Goal: Task Accomplishment & Management: Use online tool/utility

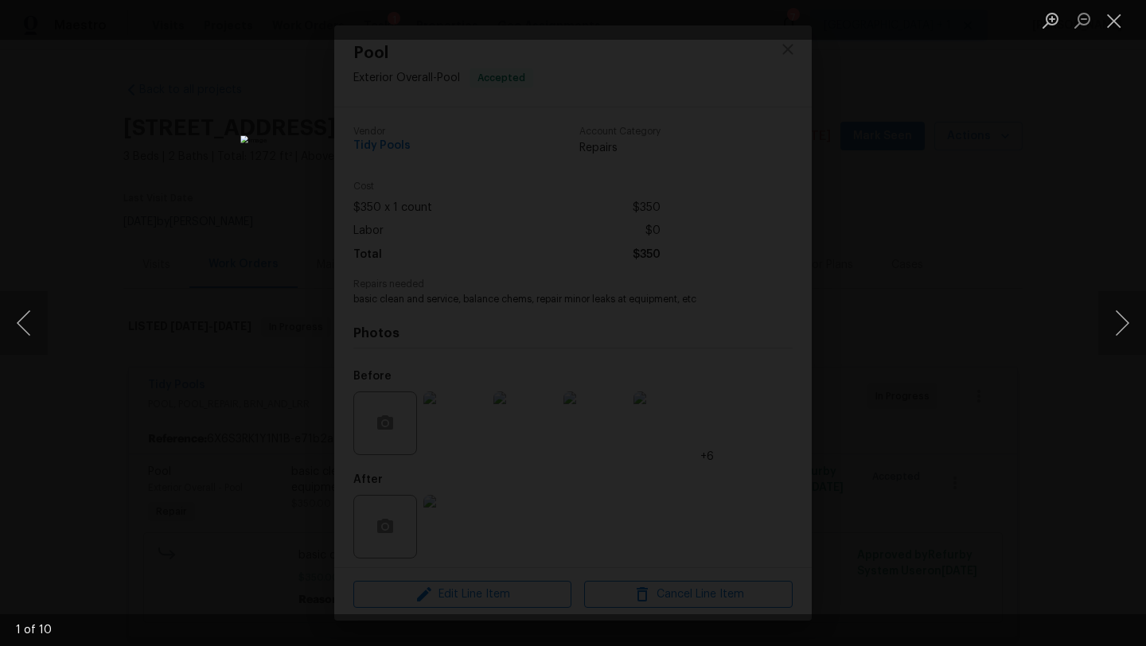
click at [1134, 30] on ul "Lightbox" at bounding box center [1090, 20] width 111 height 40
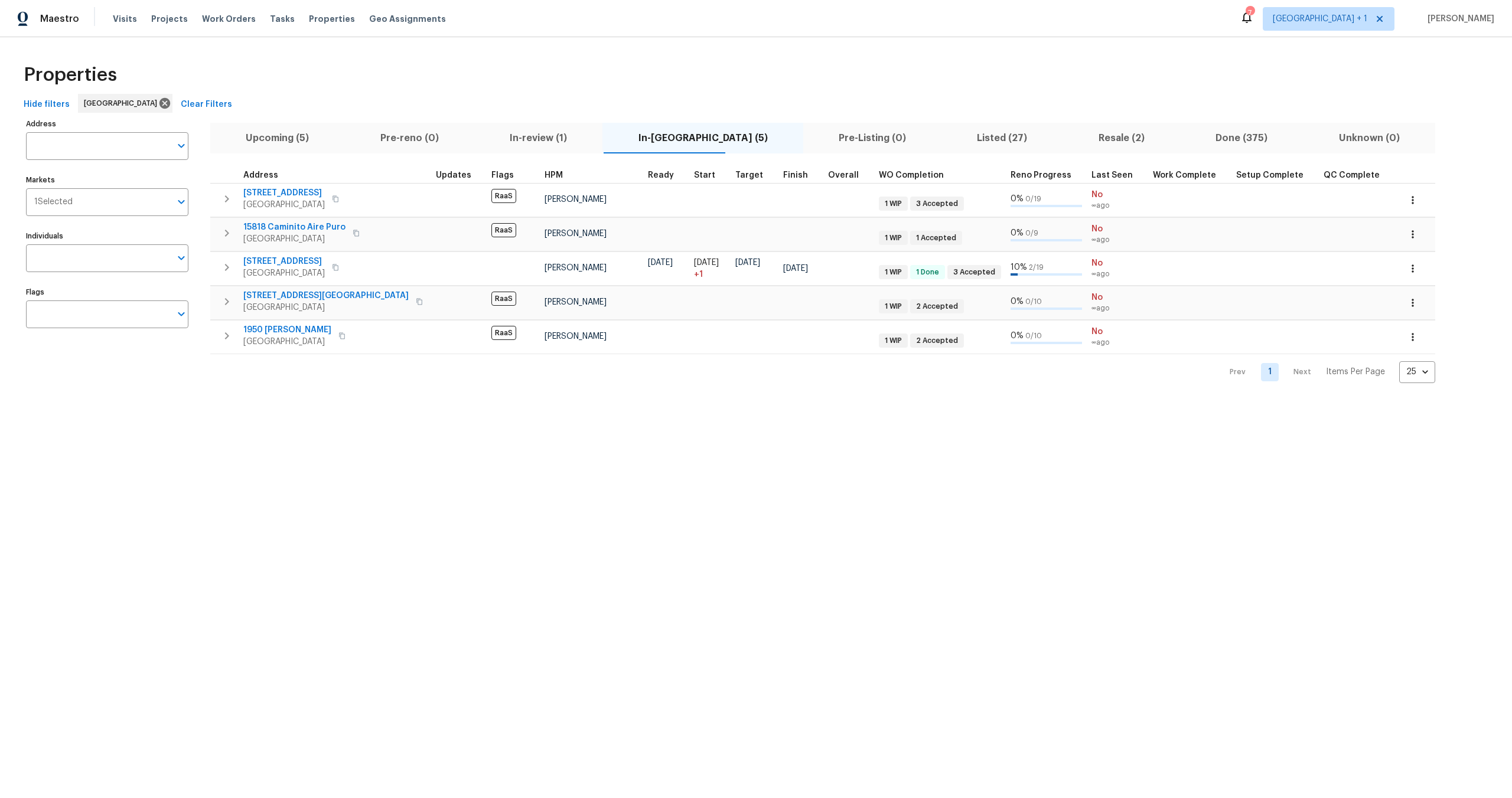
click at [358, 73] on div "Properties" at bounding box center [755, 75] width 1474 height 38
click at [318, 86] on div "Properties" at bounding box center [755, 75] width 1474 height 38
click at [105, 199] on input "Markets" at bounding box center [122, 202] width 98 height 27
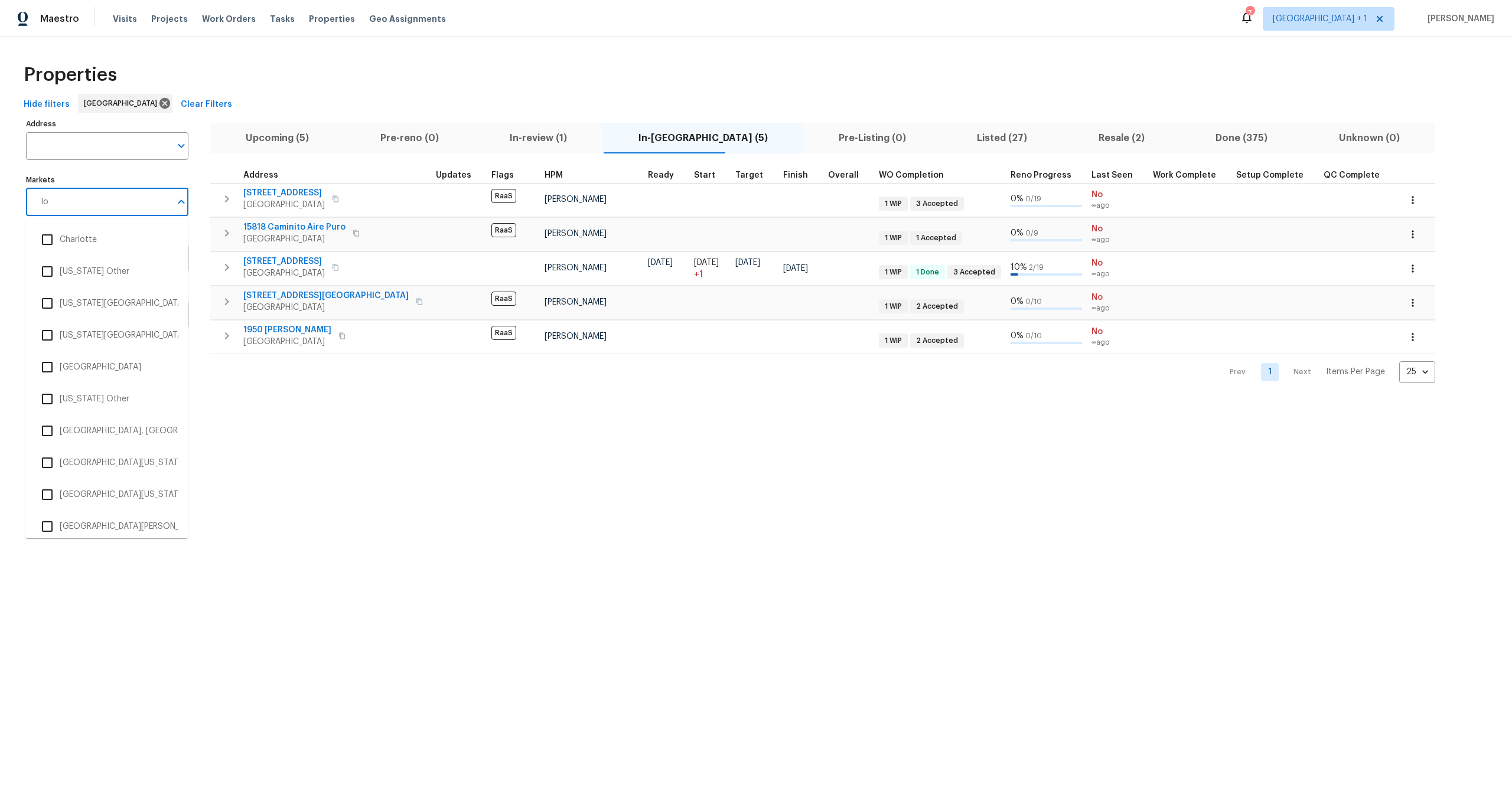
type input "los"
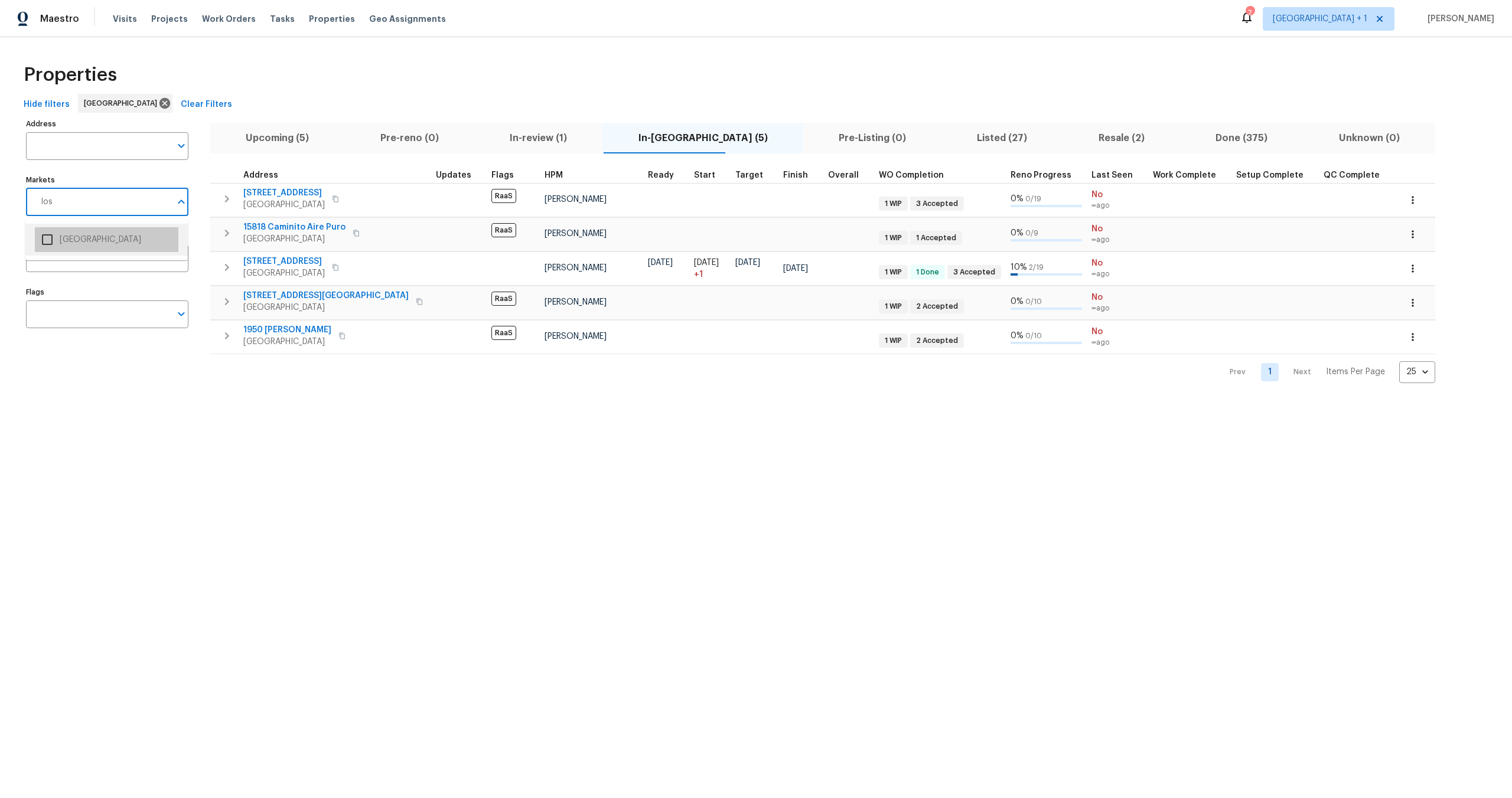
click at [59, 250] on li "Los Angeles" at bounding box center [106, 239] width 143 height 24
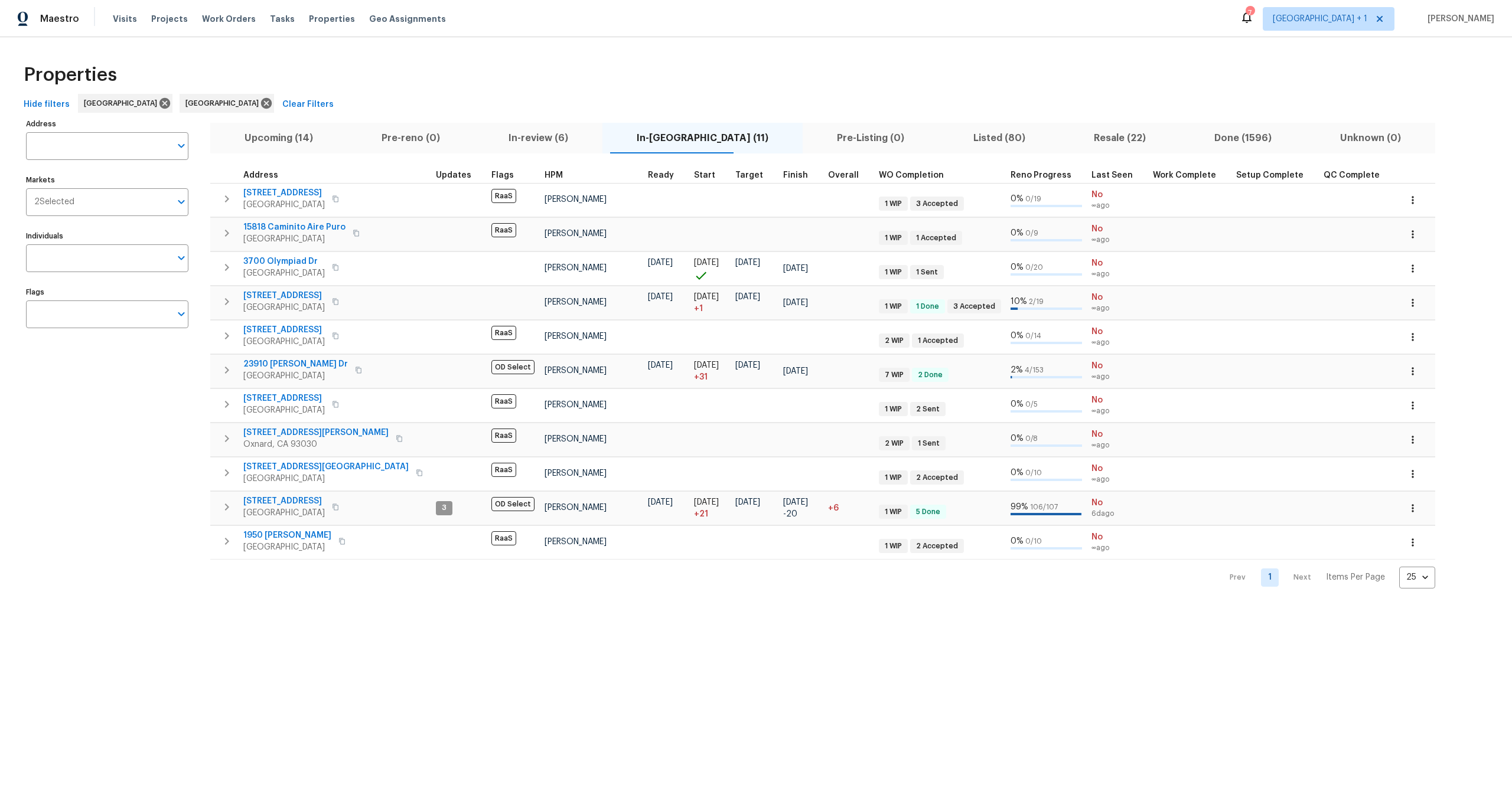
click at [467, 91] on div "Properties" at bounding box center [755, 75] width 1474 height 38
click at [551, 109] on div "Hide filters San Diego Los Angeles Clear Filters" at bounding box center [755, 105] width 1474 height 22
click at [555, 76] on div "Properties" at bounding box center [755, 75] width 1474 height 38
click at [272, 62] on div "Properties" at bounding box center [755, 75] width 1474 height 38
click at [508, 105] on div "Hide filters San Diego Los Angeles Clear Filters" at bounding box center [755, 105] width 1474 height 22
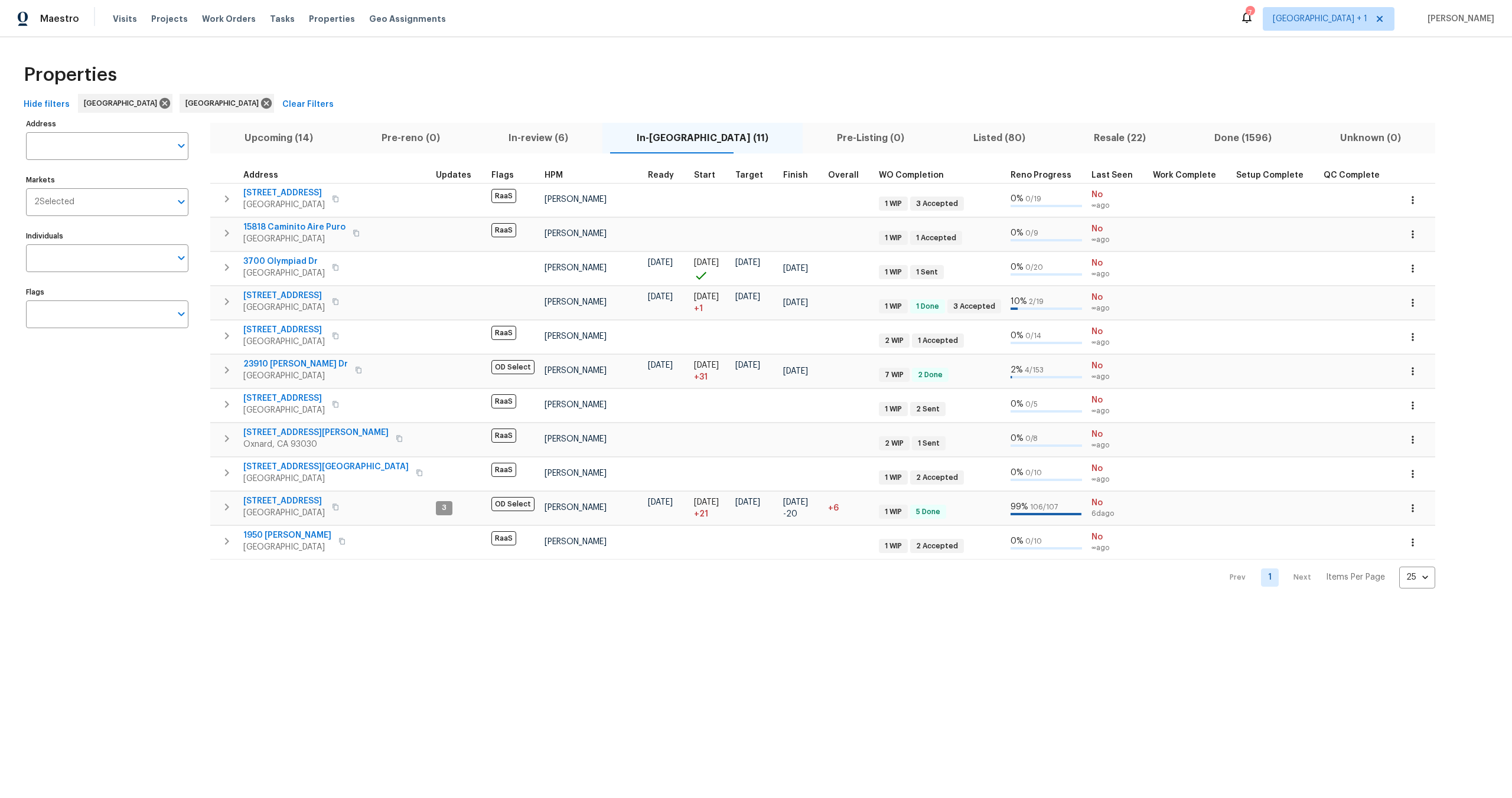
click at [428, 73] on div "Properties" at bounding box center [755, 75] width 1474 height 38
click at [438, 102] on div "Hide filters San Diego Los Angeles Clear Filters" at bounding box center [755, 105] width 1474 height 22
click at [501, 97] on div "Hide filters San Diego Los Angeles Clear Filters" at bounding box center [755, 105] width 1474 height 22
click at [415, 77] on div "Properties" at bounding box center [755, 75] width 1474 height 38
click at [355, 77] on div "Properties" at bounding box center [755, 75] width 1474 height 38
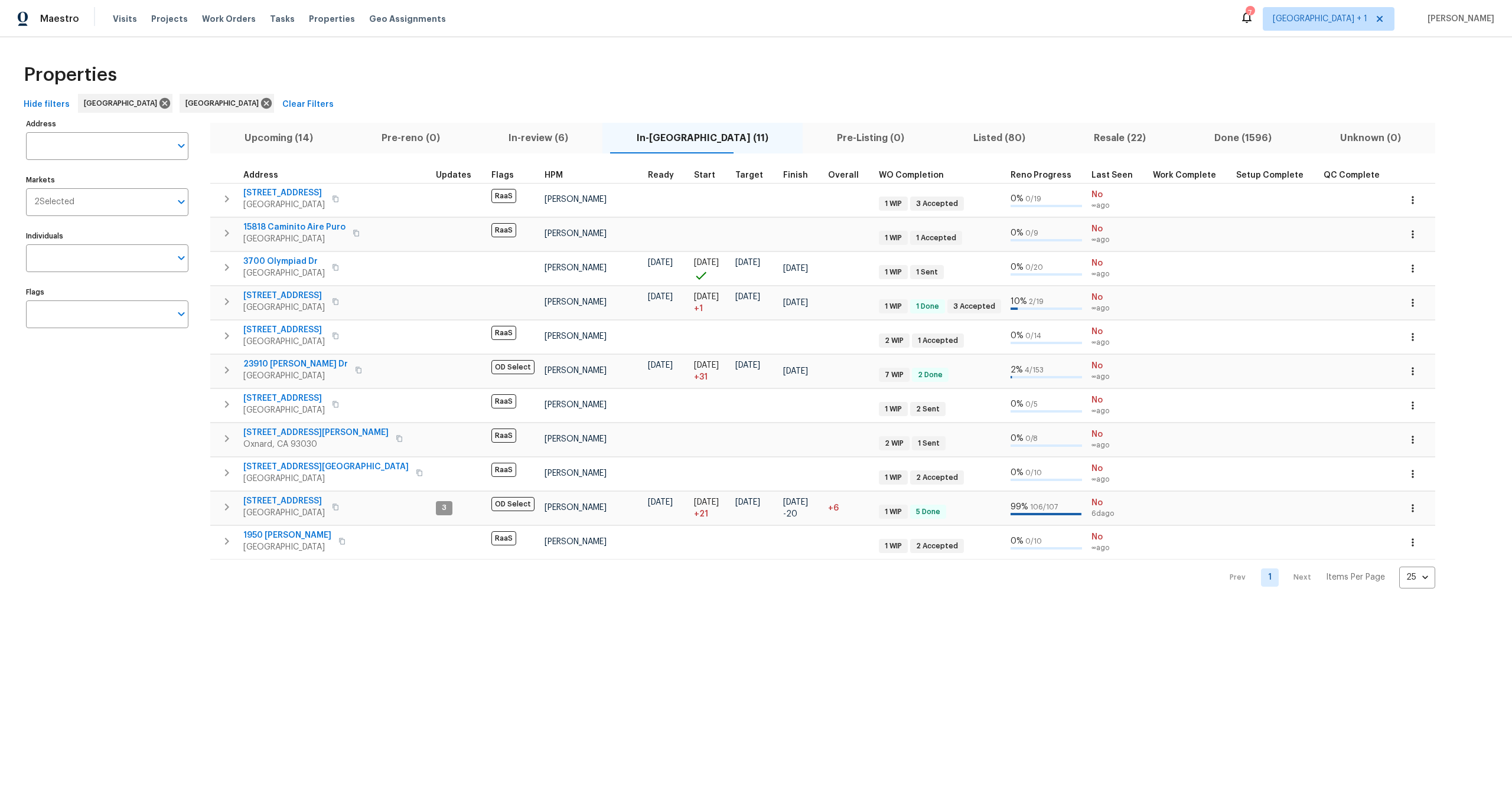
click at [559, 101] on div "Hide filters San Diego Los Angeles Clear Filters" at bounding box center [755, 105] width 1474 height 22
click at [577, 92] on div "Properties" at bounding box center [755, 75] width 1474 height 38
click at [506, 52] on div "Properties Hide filters San Diego Los Angeles Clear Filters Address Address Mar…" at bounding box center [756, 322] width 1512 height 570
click at [375, 85] on div "Properties" at bounding box center [755, 75] width 1474 height 38
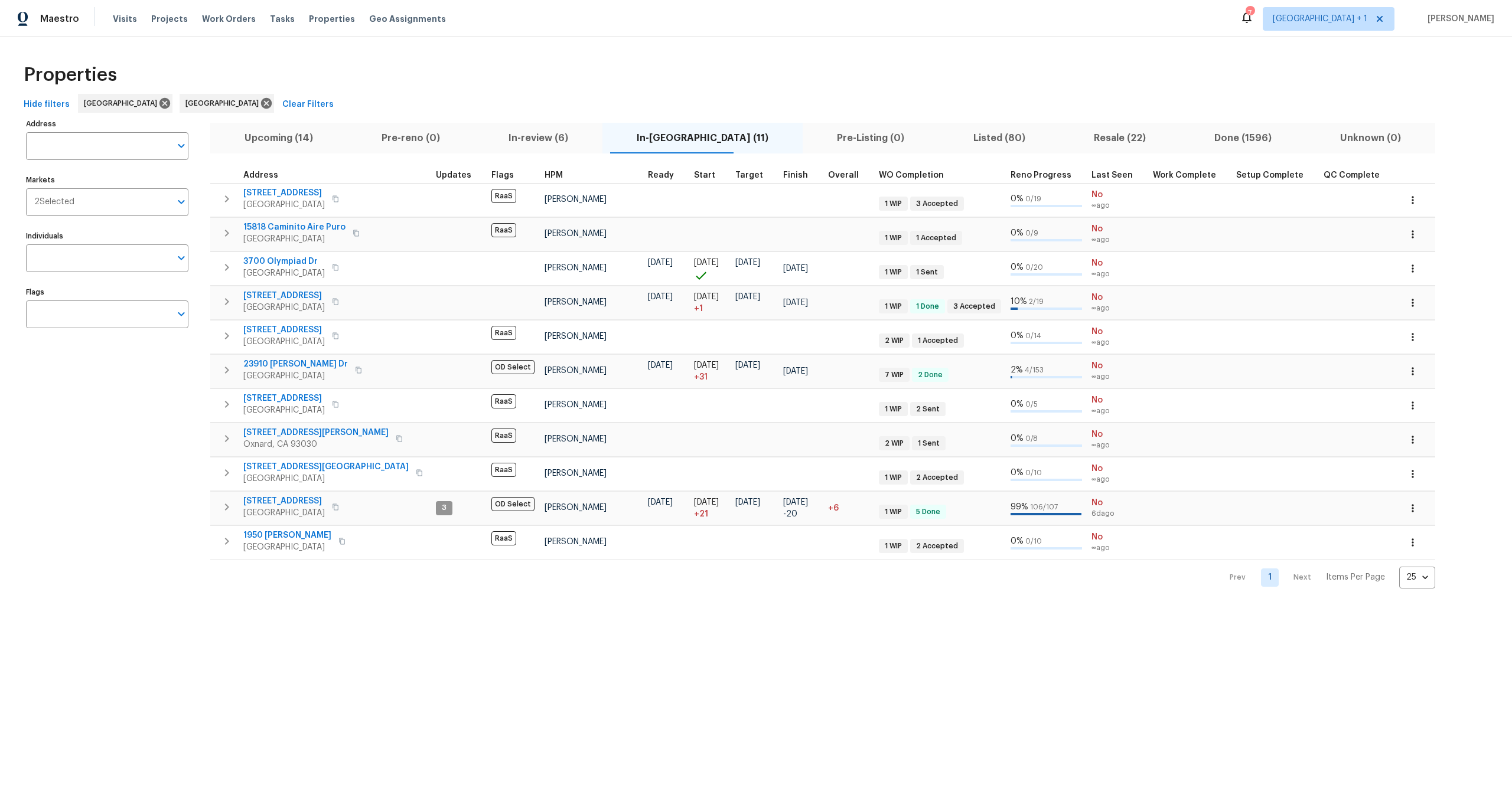
click at [341, 66] on div "Properties" at bounding box center [755, 75] width 1474 height 38
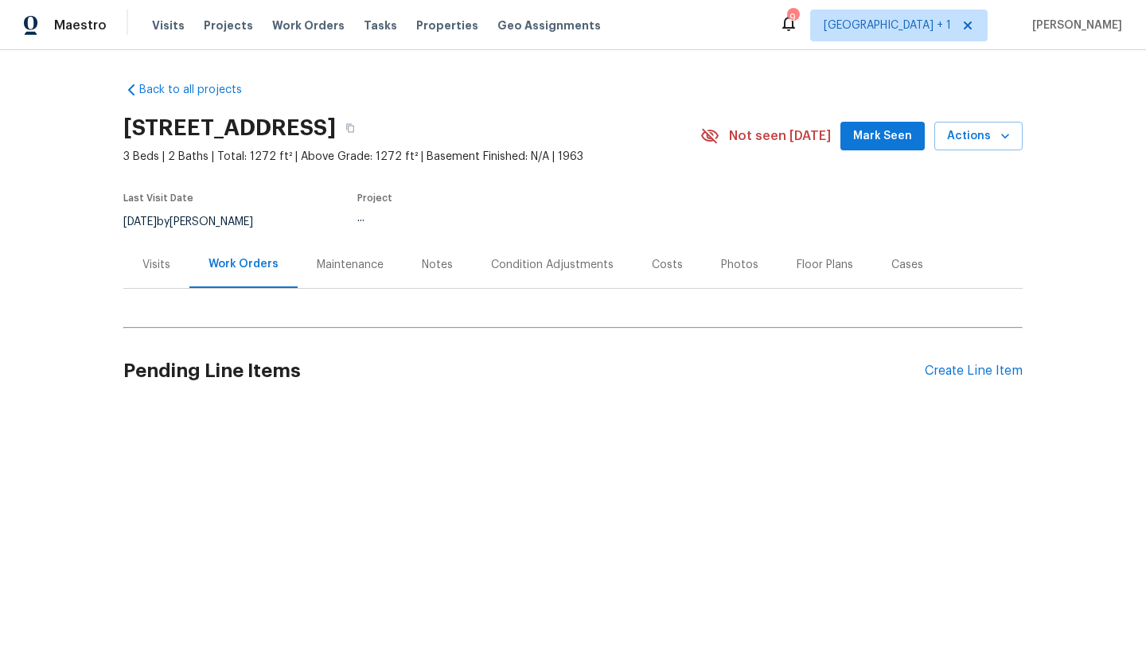
click at [306, 33] on div "Visits Projects Work Orders Tasks Properties Geo Assignments" at bounding box center [386, 26] width 468 height 32
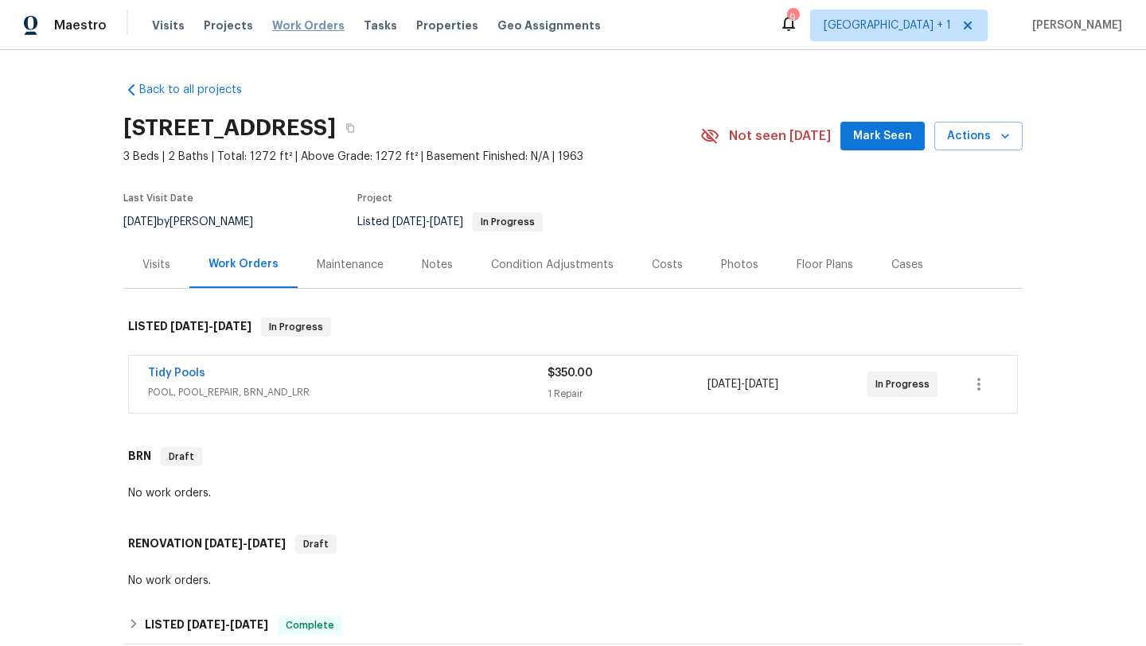
click at [309, 29] on span "Work Orders" at bounding box center [308, 26] width 72 height 16
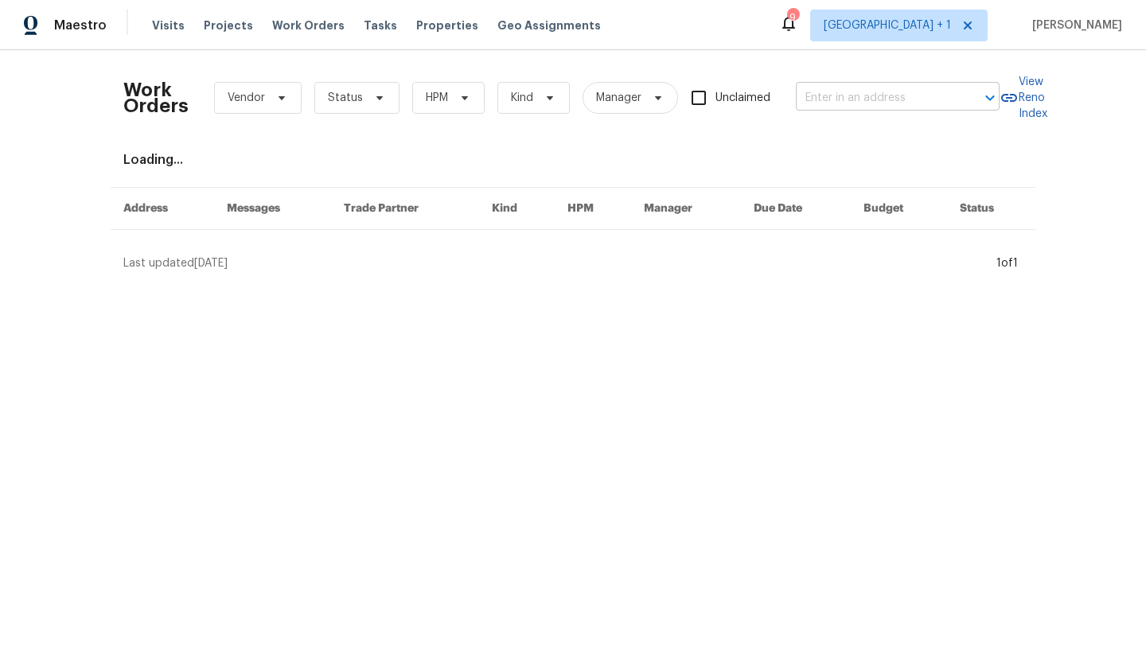
click at [914, 93] on input "text" at bounding box center [875, 98] width 159 height 25
type input "3700"
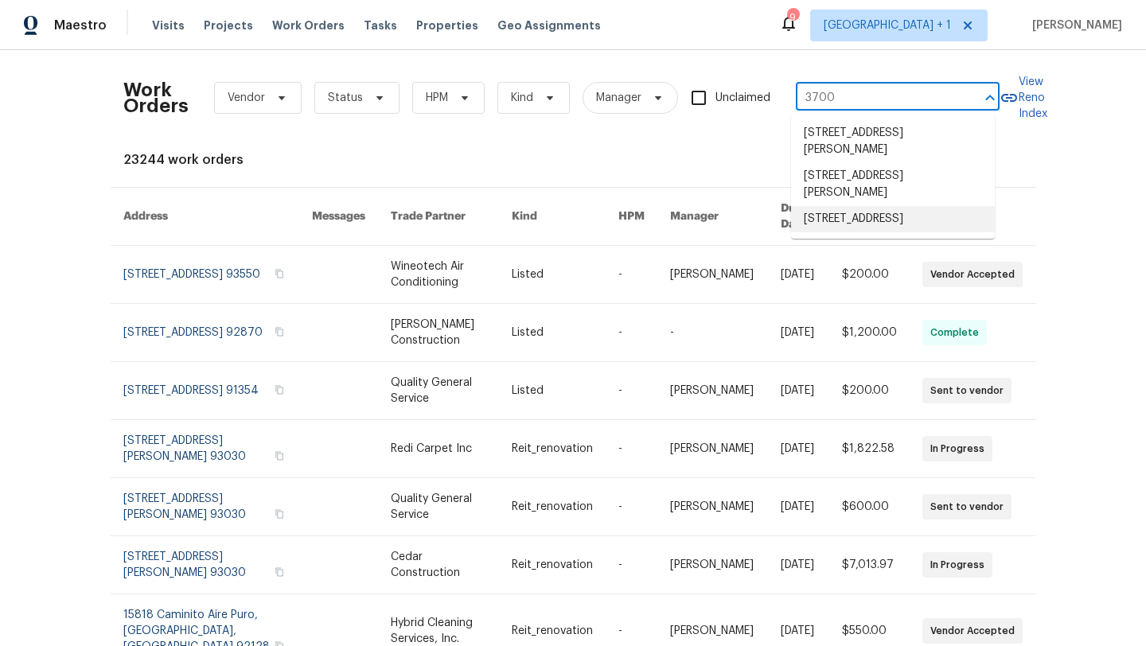
click at [824, 232] on li "3700 Olympiad Dr, View Park, CA 90043" at bounding box center [893, 219] width 204 height 26
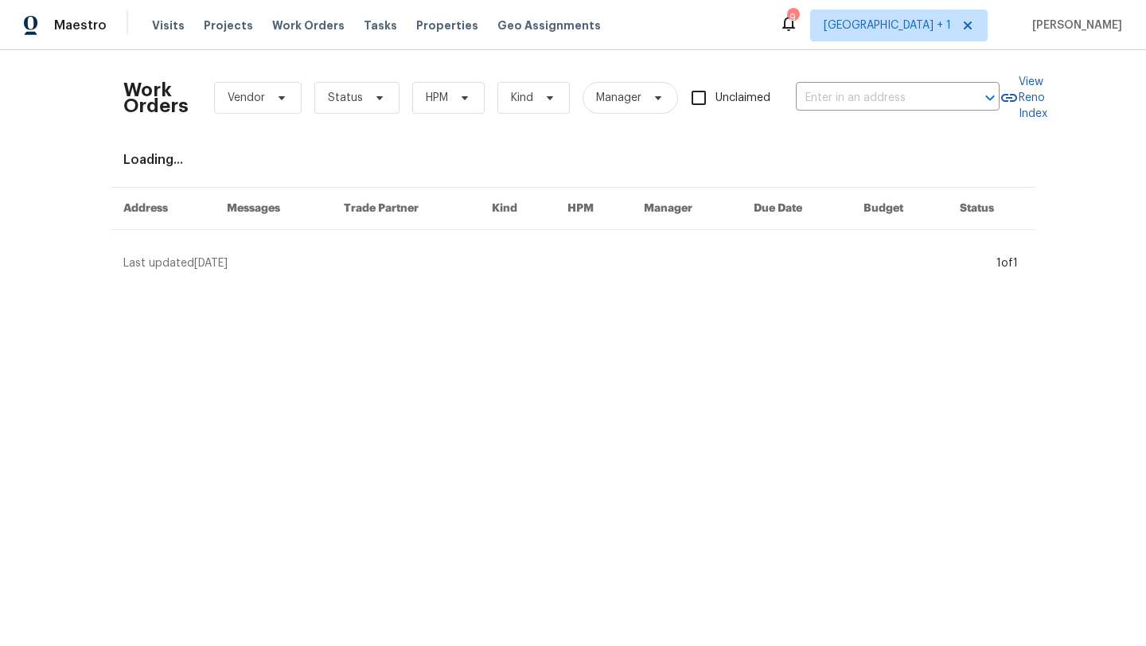
type input "3700 Olympiad Dr, View Park, CA 90043"
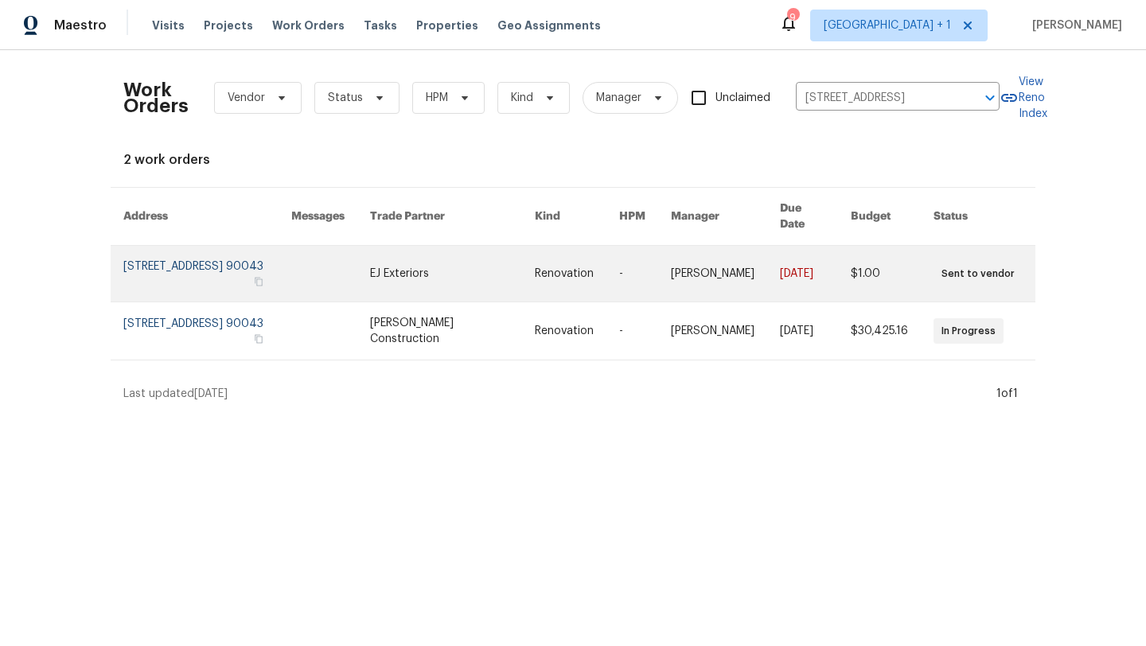
click at [159, 255] on link at bounding box center [207, 274] width 168 height 56
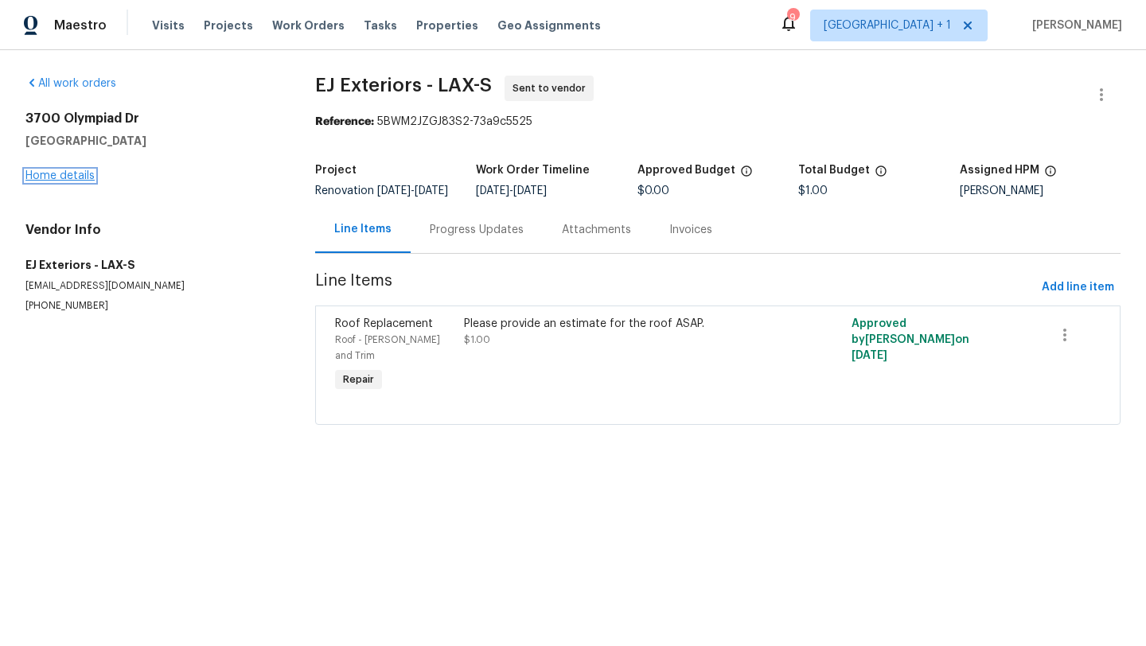
click at [46, 178] on link "Home details" at bounding box center [59, 175] width 69 height 11
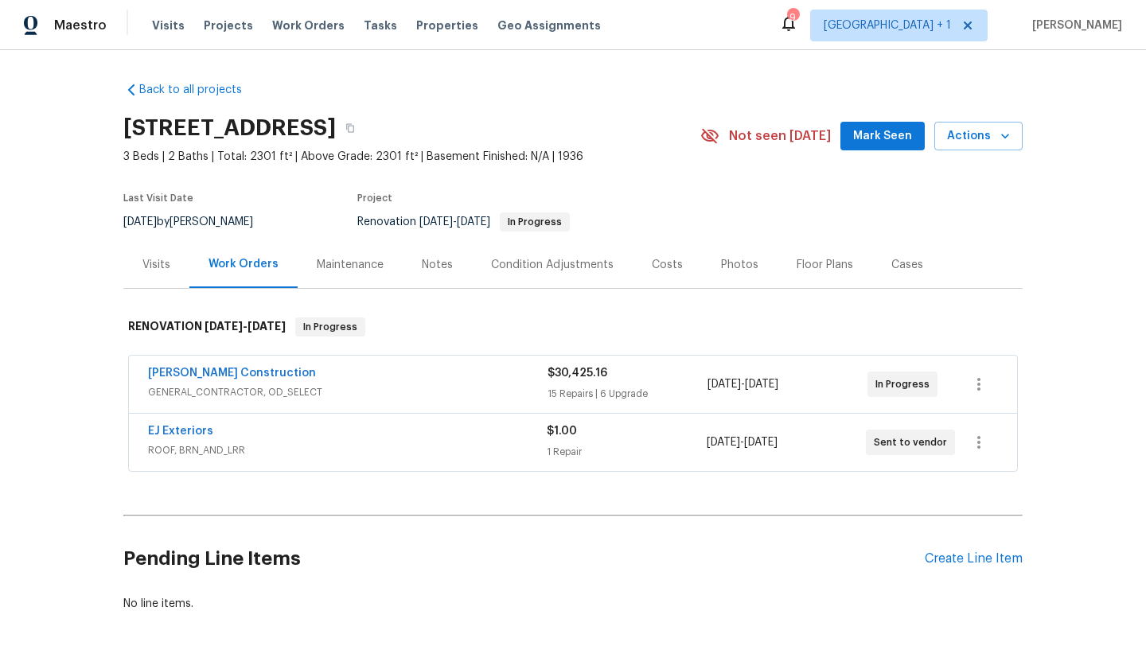
click at [811, 197] on section "3700 Olympiad Dr, View Park, CA 90043 3 Beds | 2 Baths | Total: 2301 ft² | Abov…" at bounding box center [572, 174] width 899 height 134
click at [903, 195] on section "3700 Olympiad Dr, View Park, CA 90043 3 Beds | 2 Baths | Total: 2301 ft² | Abov…" at bounding box center [572, 174] width 899 height 134
click at [797, 177] on section "3700 Olympiad Dr, View Park, CA 90043 3 Beds | 2 Baths | Total: 2301 ft² | Abov…" at bounding box center [572, 174] width 899 height 134
click at [767, 195] on section "3700 Olympiad Dr, View Park, CA 90043 3 Beds | 2 Baths | Total: 2301 ft² | Abov…" at bounding box center [572, 174] width 899 height 134
click at [754, 194] on section "3700 Olympiad Dr, View Park, CA 90043 3 Beds | 2 Baths | Total: 2301 ft² | Abov…" at bounding box center [572, 174] width 899 height 134
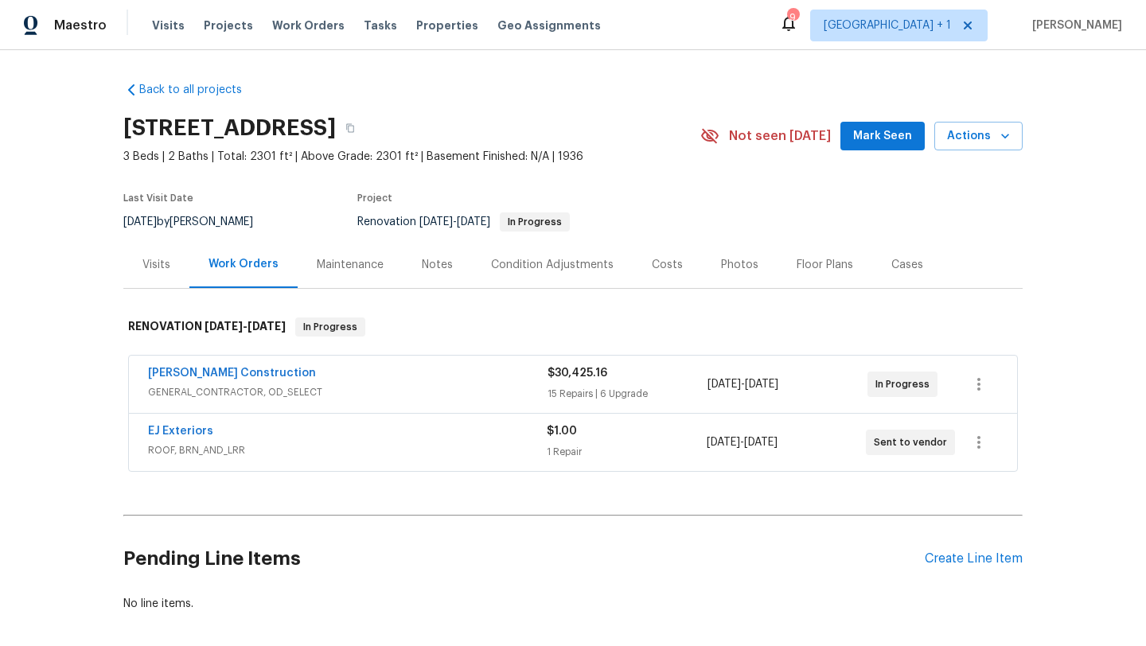
click at [718, 189] on section "3700 Olympiad Dr, View Park, CA 90043 3 Beds | 2 Baths | Total: 2301 ft² | Abov…" at bounding box center [572, 174] width 899 height 134
click at [826, 183] on section "3700 Olympiad Dr, View Park, CA 90043 3 Beds | 2 Baths | Total: 2301 ft² | Abov…" at bounding box center [572, 174] width 899 height 134
click at [744, 206] on section "3700 Olympiad Dr, View Park, CA 90043 3 Beds | 2 Baths | Total: 2301 ft² | Abov…" at bounding box center [572, 174] width 899 height 134
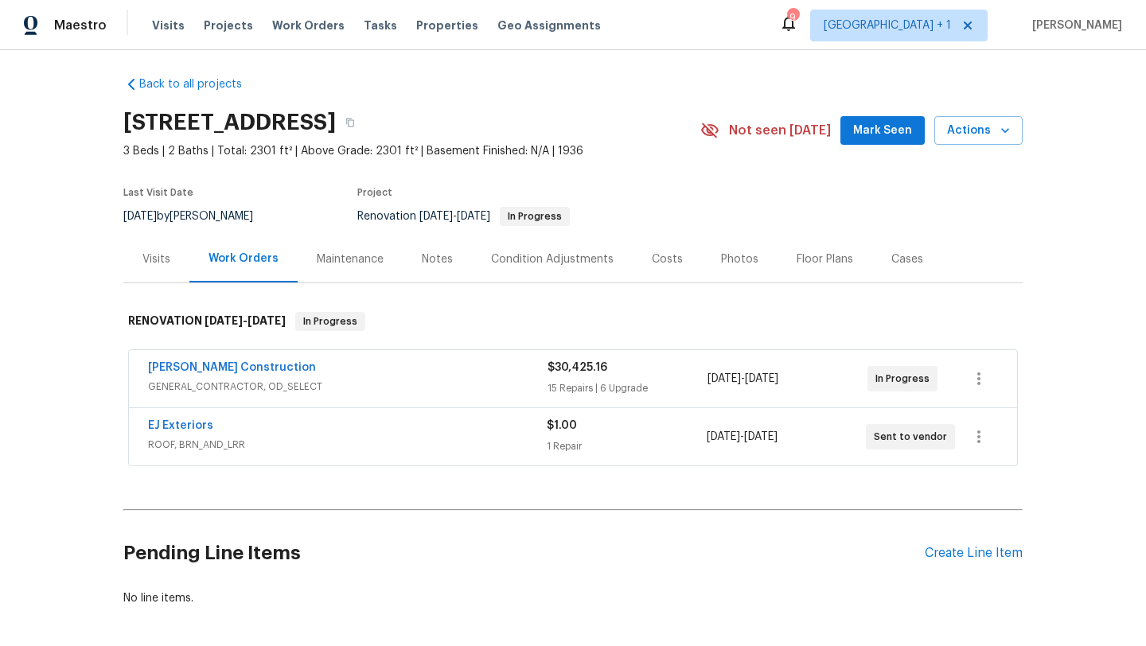
scroll to position [6, 0]
click at [777, 185] on section "3700 Olympiad Dr, View Park, CA 90043 3 Beds | 2 Baths | Total: 2301 ft² | Abov…" at bounding box center [572, 168] width 899 height 134
click at [765, 192] on section "3700 Olympiad Dr, View Park, CA 90043 3 Beds | 2 Baths | Total: 2301 ft² | Abov…" at bounding box center [572, 168] width 899 height 134
click at [765, 211] on section "3700 Olympiad Dr, View Park, CA 90043 3 Beds | 2 Baths | Total: 2301 ft² | Abov…" at bounding box center [572, 168] width 899 height 134
click at [790, 219] on section "3700 Olympiad Dr, View Park, CA 90043 3 Beds | 2 Baths | Total: 2301 ft² | Abov…" at bounding box center [572, 168] width 899 height 134
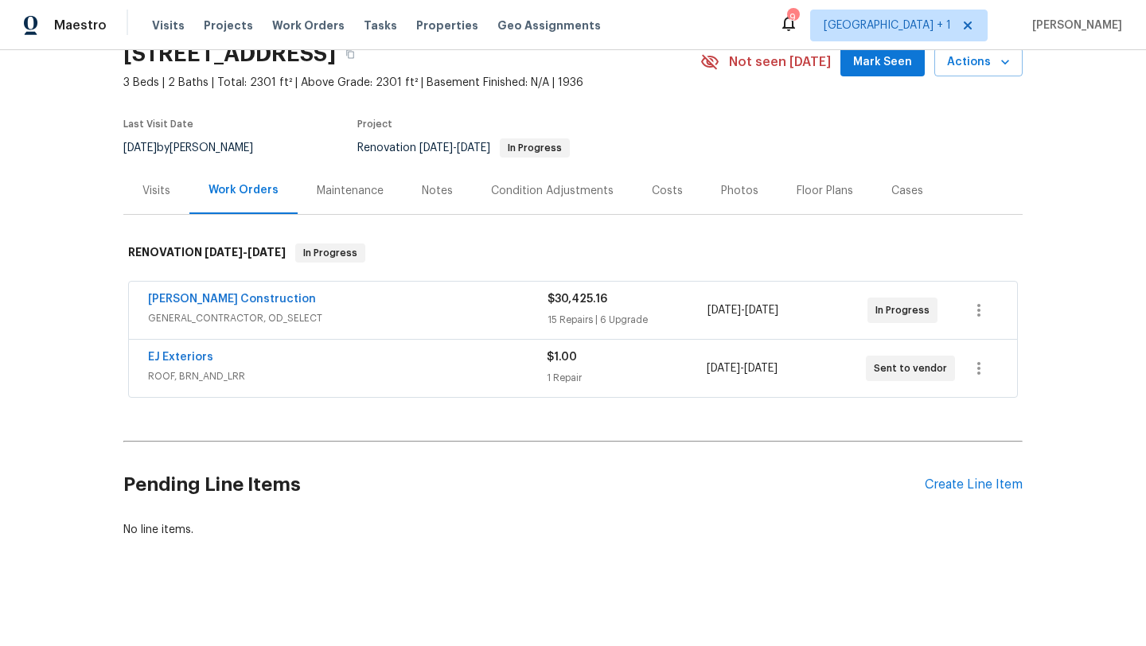
scroll to position [86, 0]
click at [927, 478] on div "Create Line Item" at bounding box center [974, 485] width 98 height 15
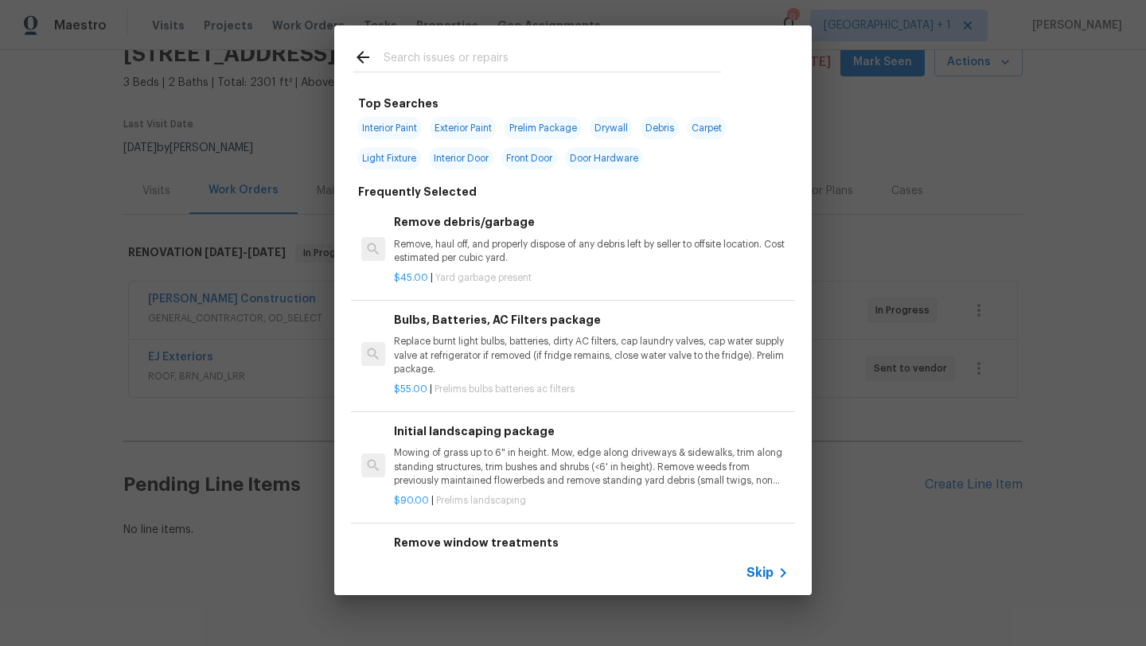
click at [511, 41] on div at bounding box center [537, 56] width 406 height 63
click at [508, 45] on div at bounding box center [537, 56] width 406 height 63
click at [505, 49] on input "text" at bounding box center [552, 60] width 337 height 24
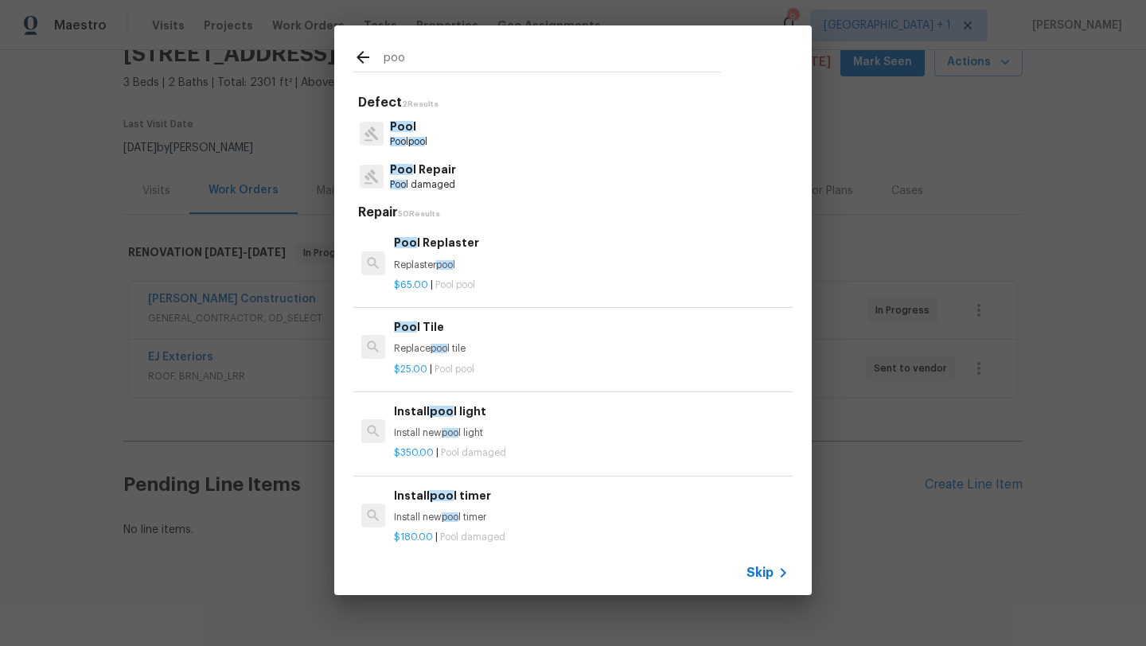
type input "poo"
click at [413, 127] on p "Poo l" at bounding box center [408, 127] width 37 height 17
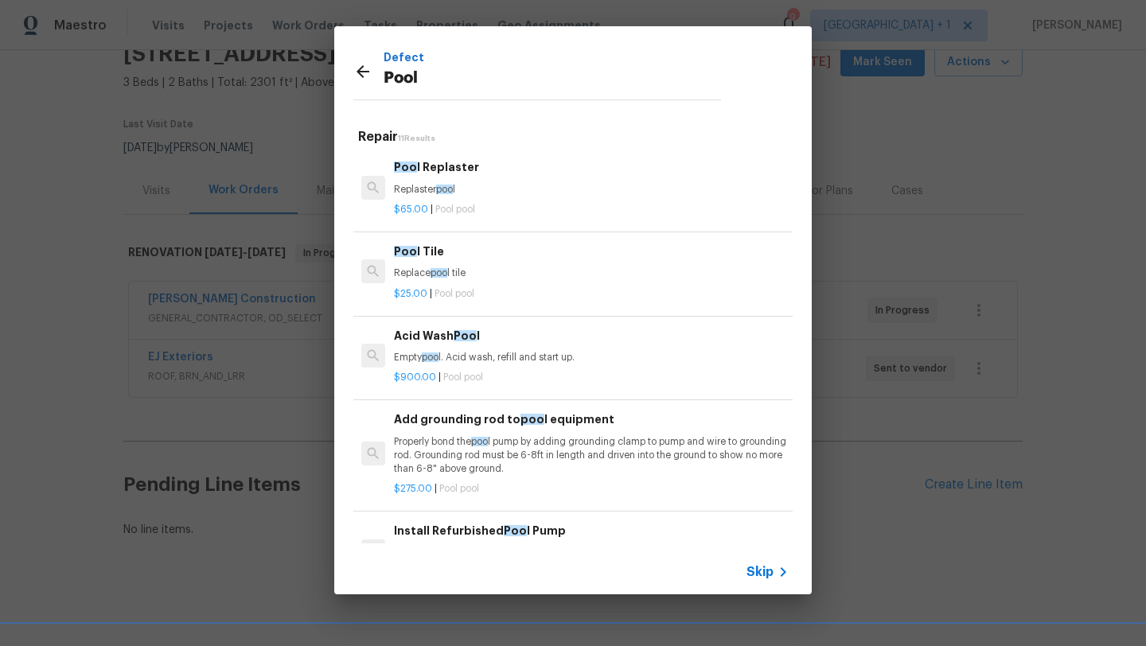
click at [498, 209] on p "$65.00 | Pool pool" at bounding box center [591, 210] width 395 height 14
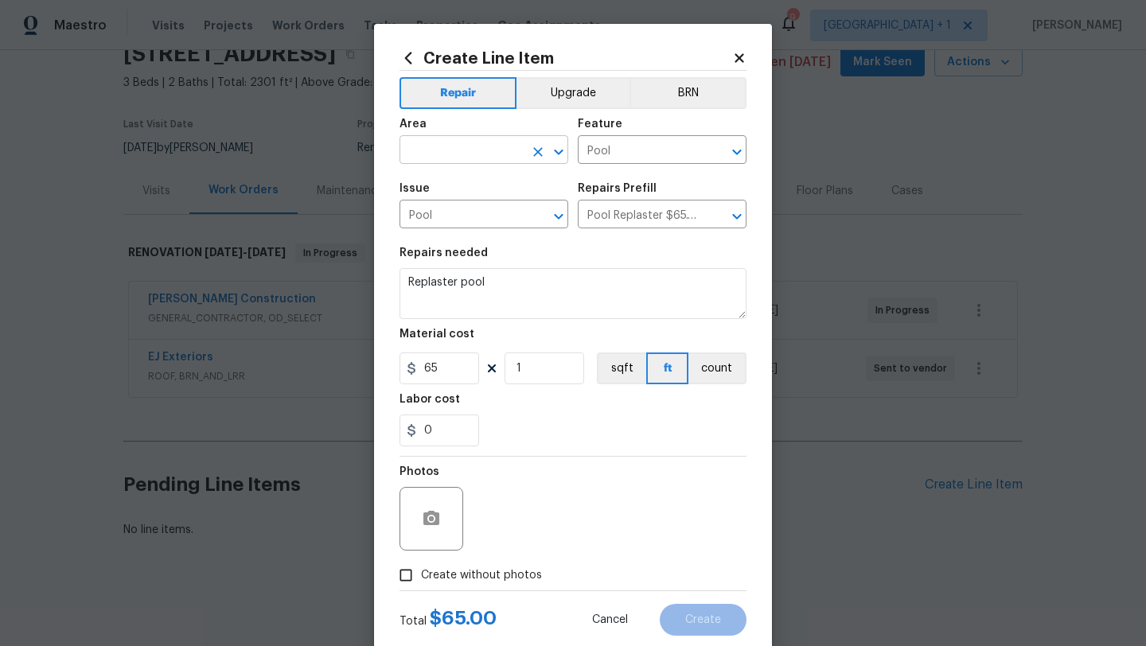
click at [431, 156] on input "text" at bounding box center [462, 151] width 124 height 25
click at [426, 208] on li "Exterior Overall" at bounding box center [478, 214] width 169 height 26
type input "Exterior Overall"
click at [570, 246] on section "Repairs needed Replaster pool Material cost 65 1 sqft ft count Labor cost 0" at bounding box center [573, 347] width 347 height 218
click at [569, 252] on div "Repairs needed" at bounding box center [573, 258] width 347 height 21
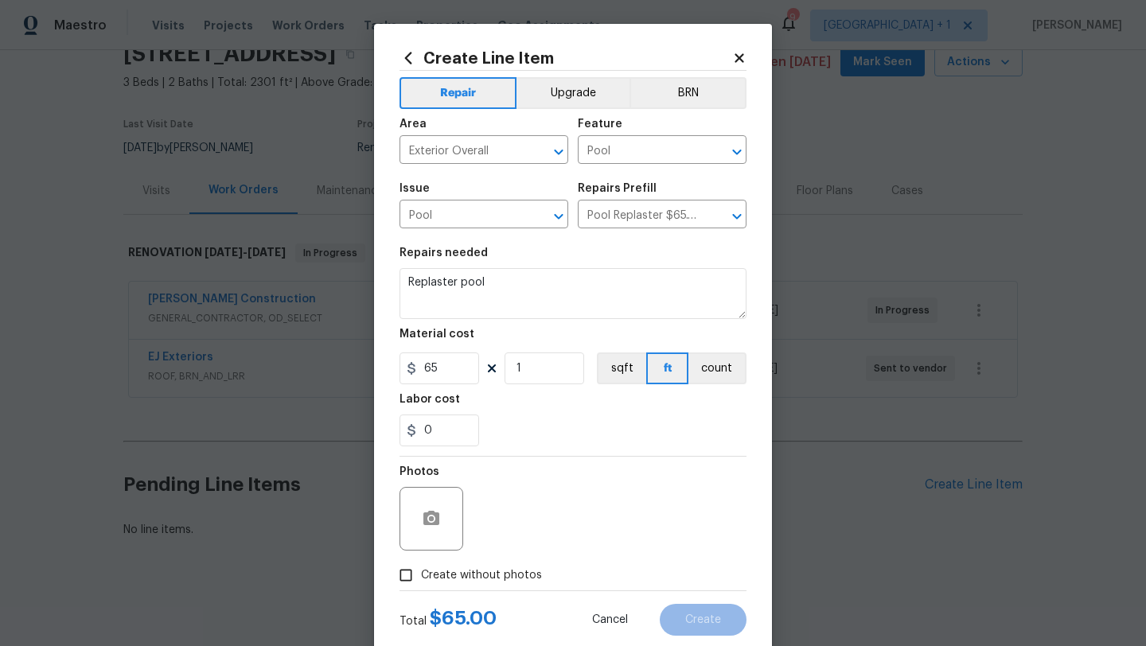
click at [535, 251] on div "Repairs needed" at bounding box center [573, 258] width 347 height 21
click at [539, 284] on textarea "Replaster pool" at bounding box center [573, 293] width 347 height 51
drag, startPoint x: 535, startPoint y: 290, endPoint x: 351, endPoint y: 283, distance: 184.0
click at [351, 283] on div "Create Line Item Repair Upgrade BRN Area Exterior Overall ​ Feature Pool ​ Issu…" at bounding box center [573, 323] width 1146 height 646
paste textarea "DRAIN POOL 1 LS $ 175.00"
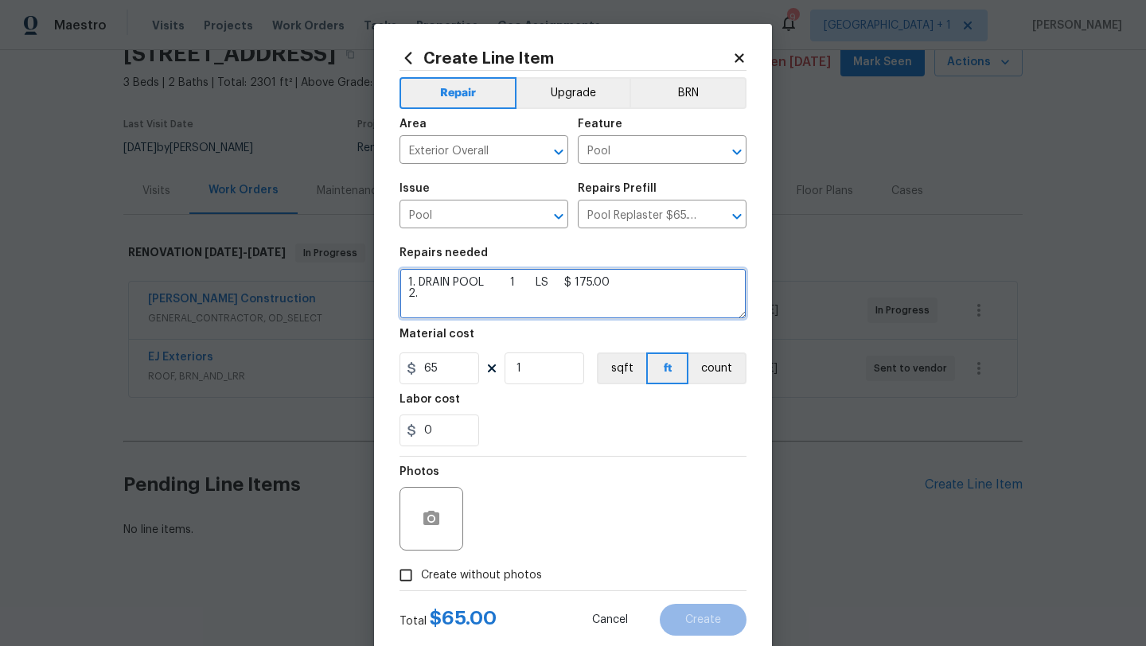
paste textarea "NOTED.IF WE ARE NOT REPLACING THE PLASTER WE NEED TO CUT UNDER THE TILES TO REP…"
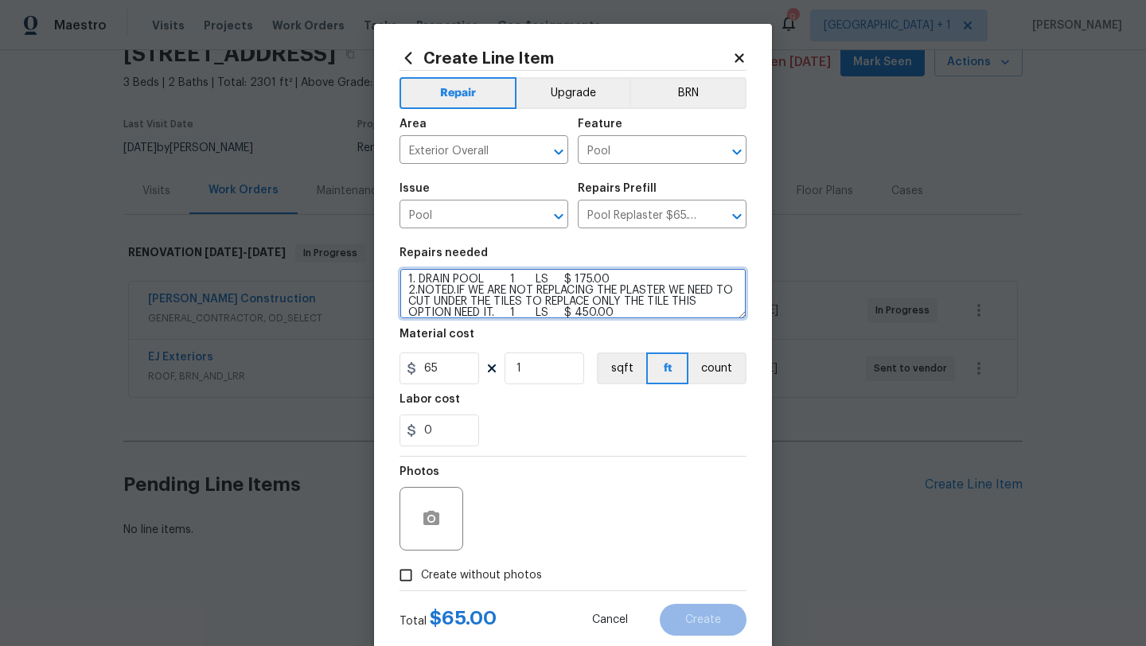
click at [646, 310] on textarea "1. DRAIN POOL 1 LS $ 175.00 2.NOTED.IF WE ARE NOT REPLACING THE PLASTER WE NEED…" at bounding box center [573, 293] width 347 height 51
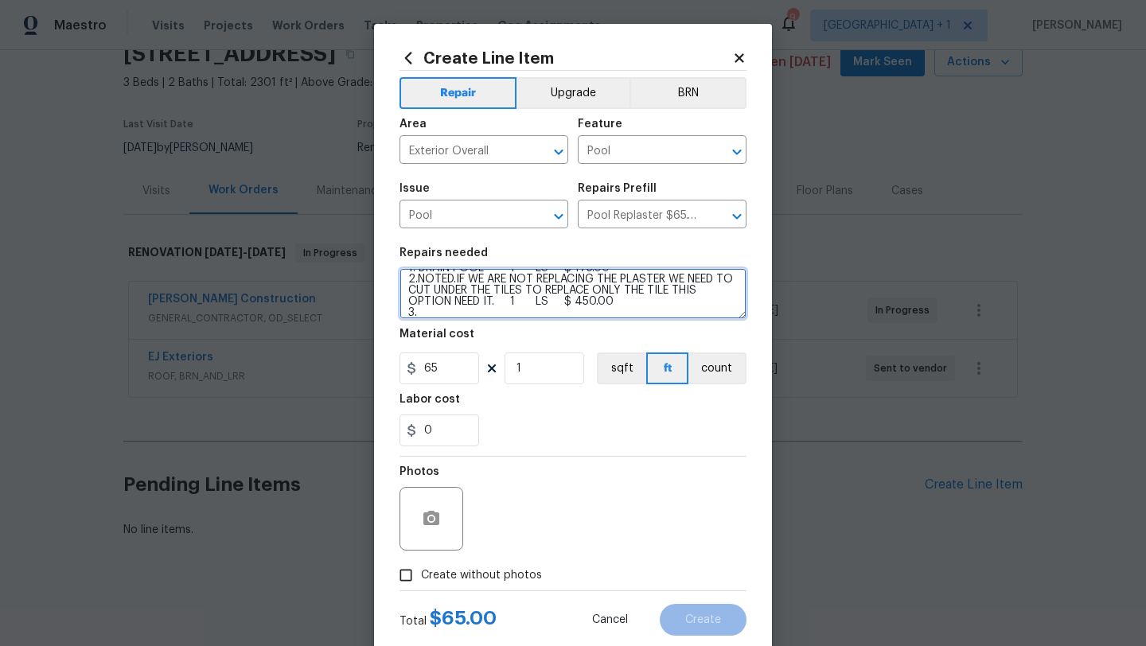
paste textarea "REPLACE TILES 175 175"
click at [610, 292] on textarea "1. DRAIN POOL 1 LS $ 175.00 2.NOTED.IF WE ARE NOT REPLACING THE PLASTER WE NEED…" at bounding box center [573, 293] width 347 height 51
click at [462, 315] on textarea "1. DRAIN POOL 1 LS $ 175.00 2.NOTED.IF WE ARE NOT REPLACING THE PLASTER WE NEED…" at bounding box center [573, 293] width 347 height 51
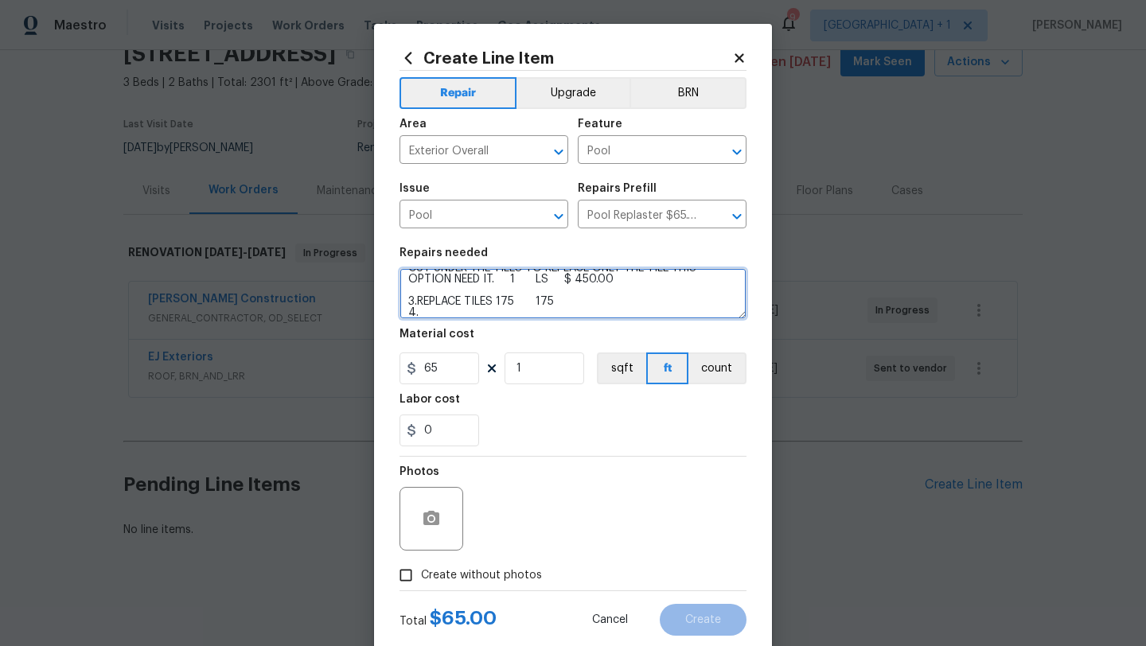
click at [548, 298] on textarea "1. DRAIN POOL 1 LS $ 175.00 2.NOTED.IF WE ARE NOT REPLACING THE PLASTER WE NEED…" at bounding box center [573, 293] width 347 height 51
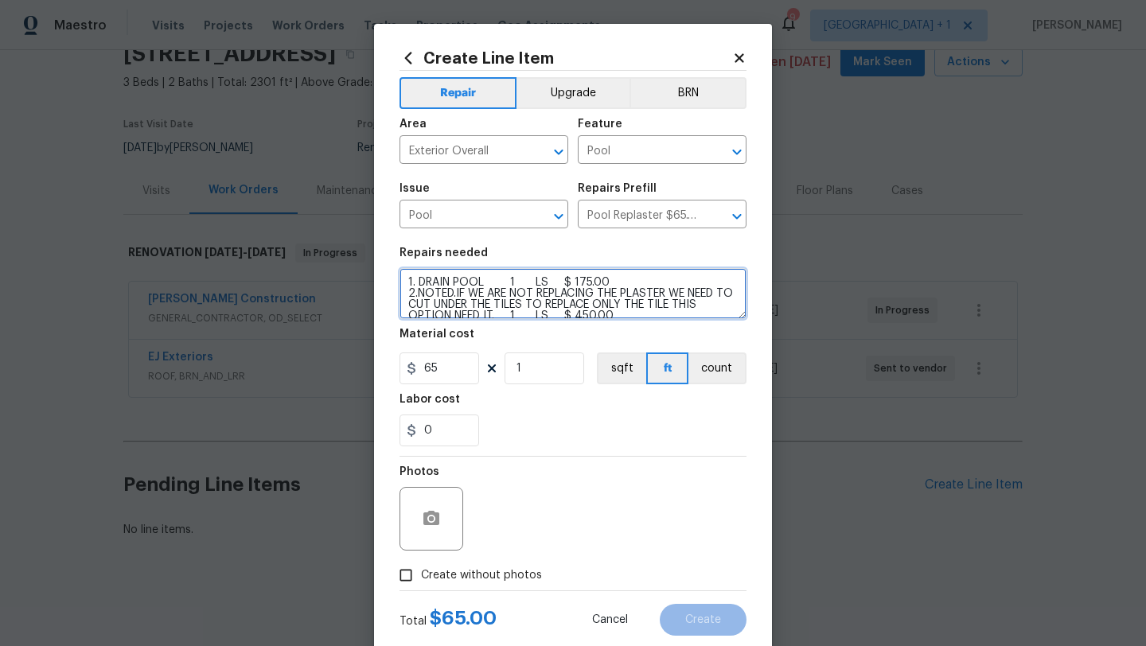
click at [592, 280] on textarea "1. DRAIN POOL 1 LS $ 175.00 2.NOTED.IF WE ARE NOT REPLACING THE PLASTER WE NEED…" at bounding box center [573, 293] width 347 height 51
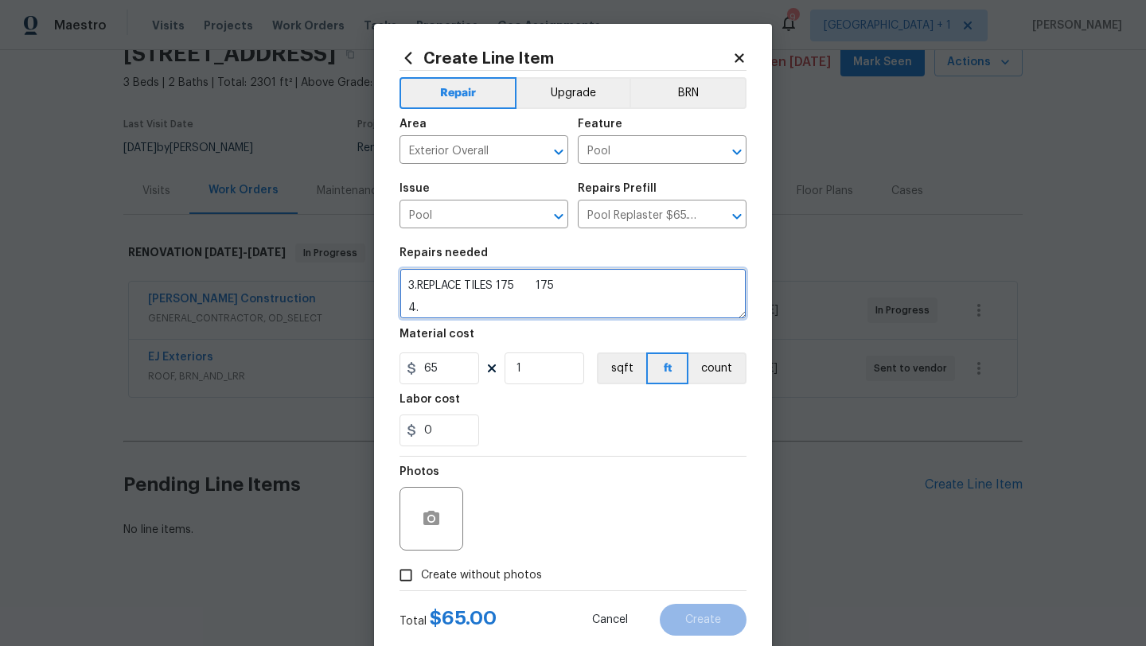
scroll to position [64, 0]
click at [556, 294] on textarea "1. DRAIN POOL 1 LS $ 175.00 2.NOTED.IF WE ARE NOT REPLACING THE PLASTER WE NEED…" at bounding box center [573, 293] width 347 height 51
click at [560, 287] on textarea "1. DRAIN POOL 1 LS $ 175.00 2.NOTED.IF WE ARE NOT REPLACING THE PLASTER WE NEED…" at bounding box center [573, 293] width 347 height 51
click at [546, 287] on textarea "1. DRAIN POOL 1 LS $ 175.00 2.NOTED.IF WE ARE NOT REPLACING THE PLASTER WE NEED…" at bounding box center [573, 293] width 347 height 51
click at [510, 306] on textarea "1. DRAIN POOL 1 LS $ 175.00 2.NOTED.IF WE ARE NOT REPLACING THE PLASTER WE NEED…" at bounding box center [573, 293] width 347 height 51
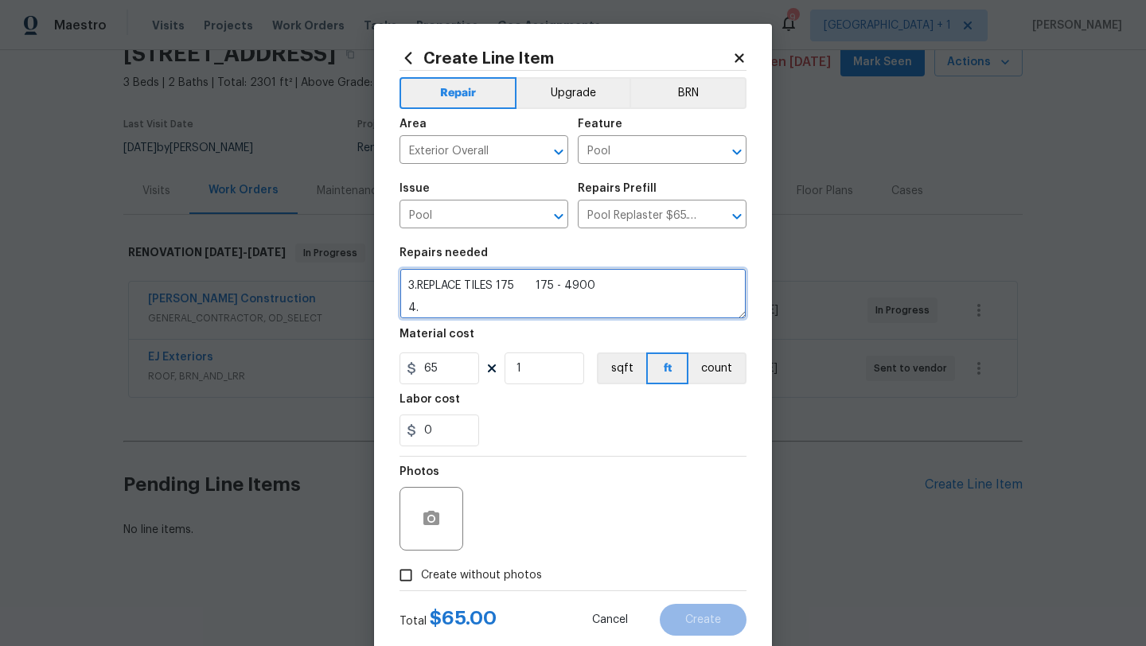
paste textarea "START UP 1 LS $ 650.00"
paste textarea "AUTO WATER FILL 1 LS $ 75.00"
paste textarea "HOSE 1 LS $ 65.00"
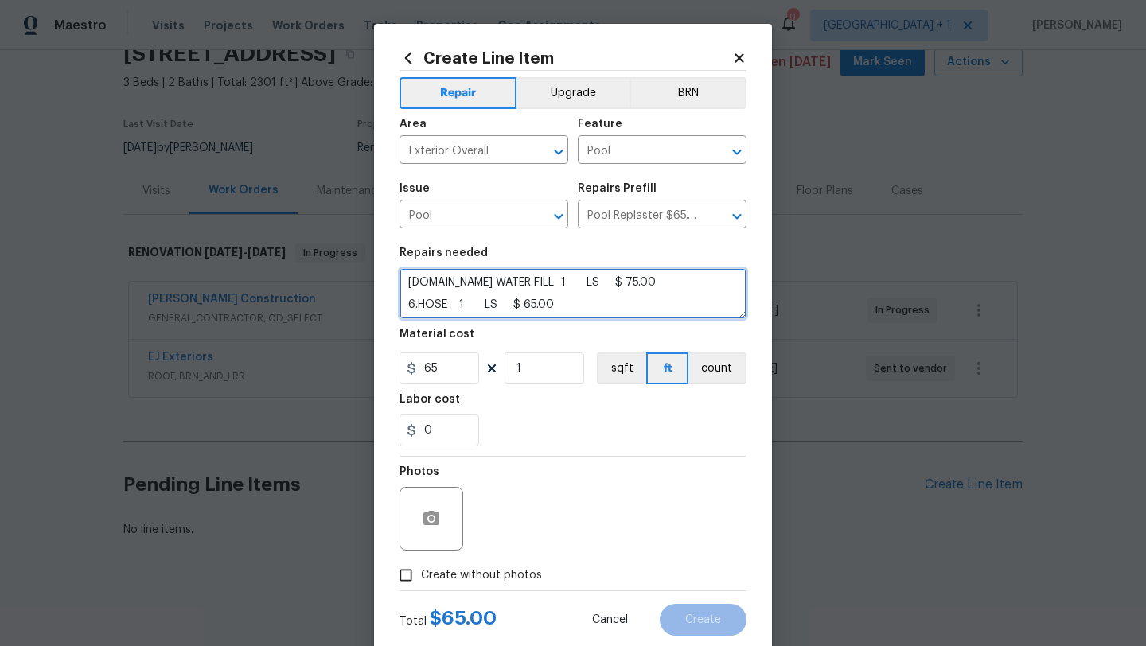
scroll to position [126, 0]
paste textarea "OPTIONAL. ACID AND CLOR WASH THE POOL 1 LS $ 550.00"
click at [412, 299] on textarea "1. DRAIN POOL 1 LS $ 175.00 2.NOTED.IF WE ARE NOT REPLACING THE PLASTER WE NEED…" at bounding box center [573, 293] width 347 height 51
click at [536, 318] on textarea "1. DRAIN POOL 1 LS $ 175.00 2.NOTED.IF WE ARE NOT REPLACING THE PLASTER WE NEED…" at bounding box center [573, 293] width 347 height 51
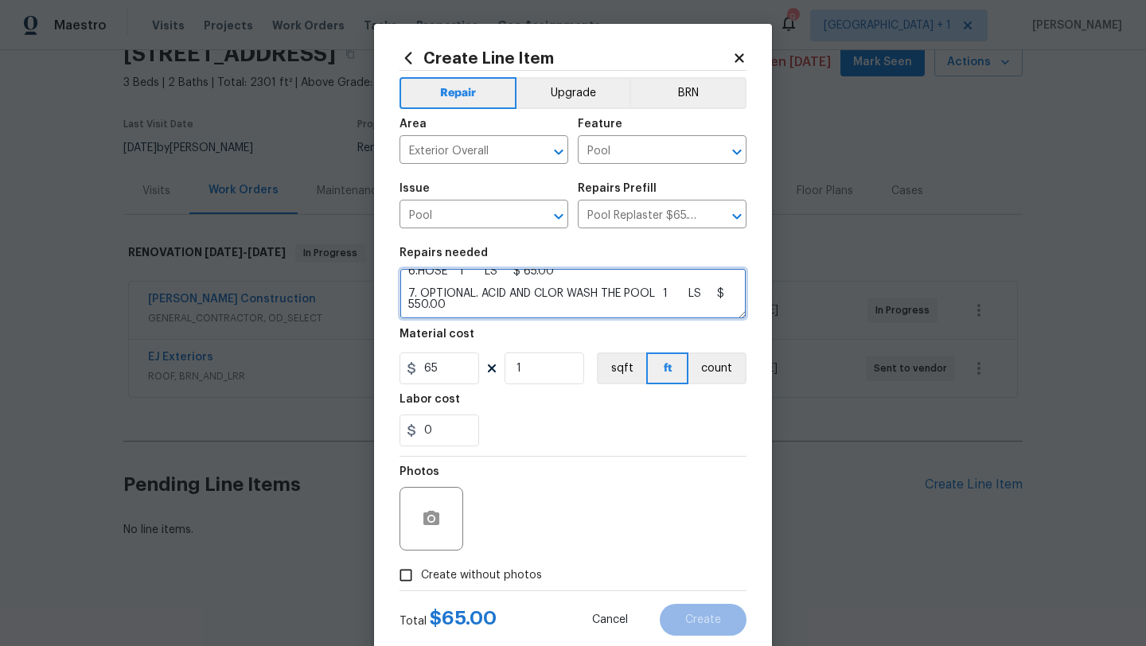
scroll to position [159, 0]
paste textarea "OPTIONAL. REPAIR POOL PLASTER 1 LS $ 400.00"
click at [448, 312] on textarea "1. DRAIN POOL 1 LS $ 175.00 2.NOTED.IF WE ARE NOT REPLACING THE PLASTER WE NEED…" at bounding box center [573, 293] width 347 height 51
paste textarea "OPTONAL.REMOVE HEATER ONLY NEED REPLUMBING AFTER 1 LS $ 850.00"
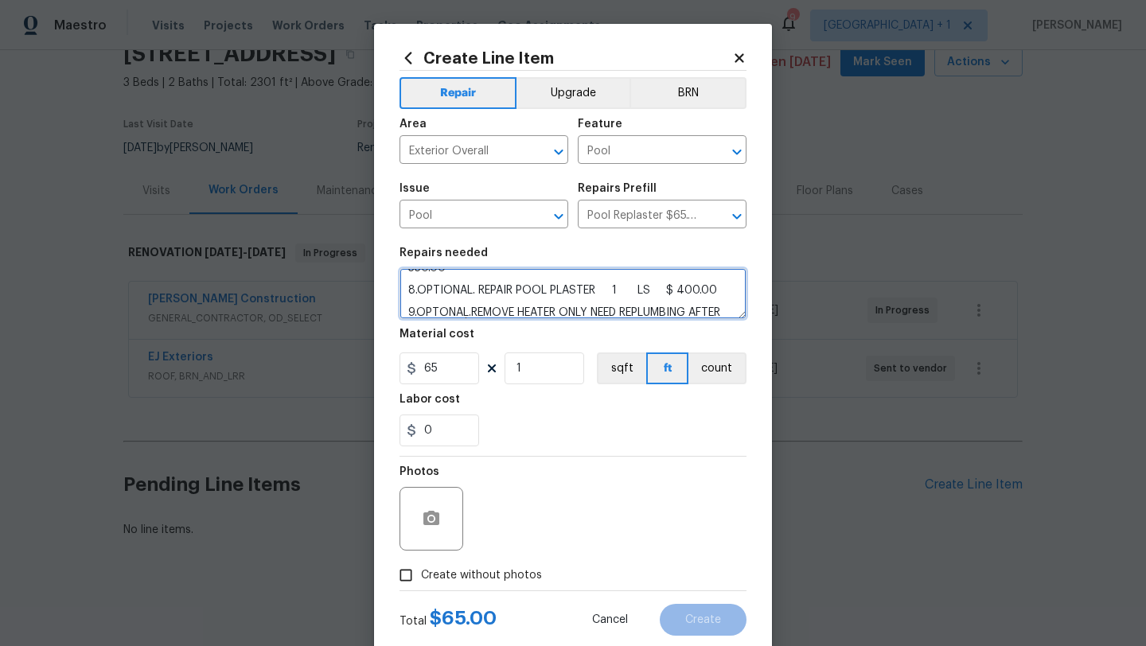
scroll to position [193, 0]
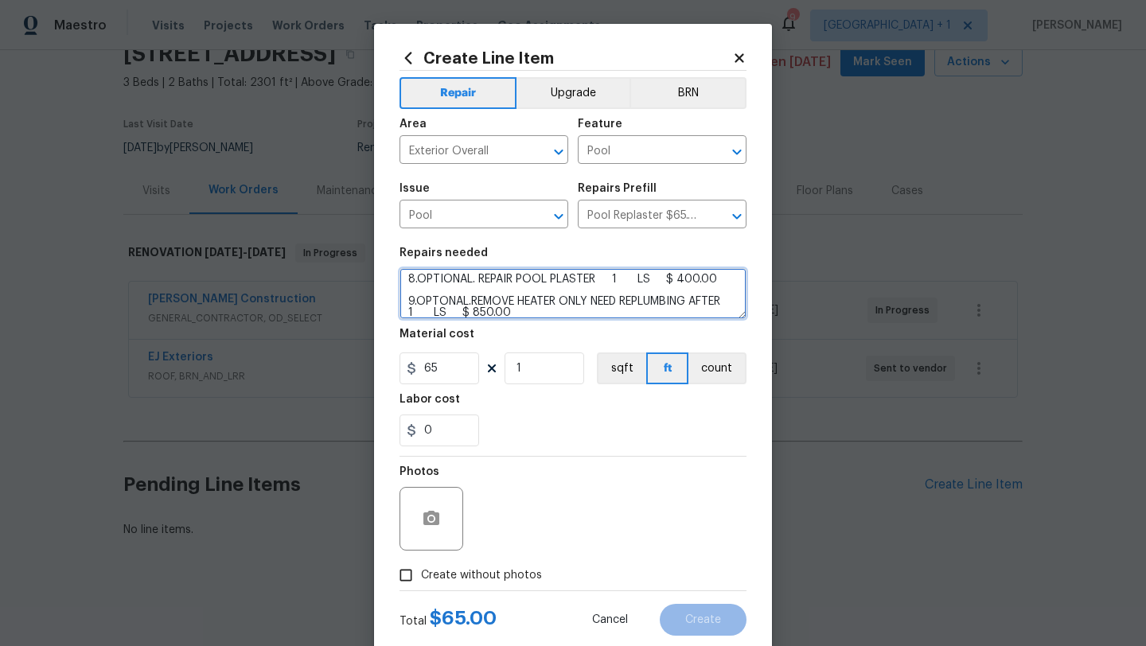
click at [575, 310] on textarea "1. DRAIN POOL 1 LS $ 175.00 2.NOTED.IF WE ARE NOT REPLACING THE PLASTER WE NEED…" at bounding box center [573, 293] width 347 height 51
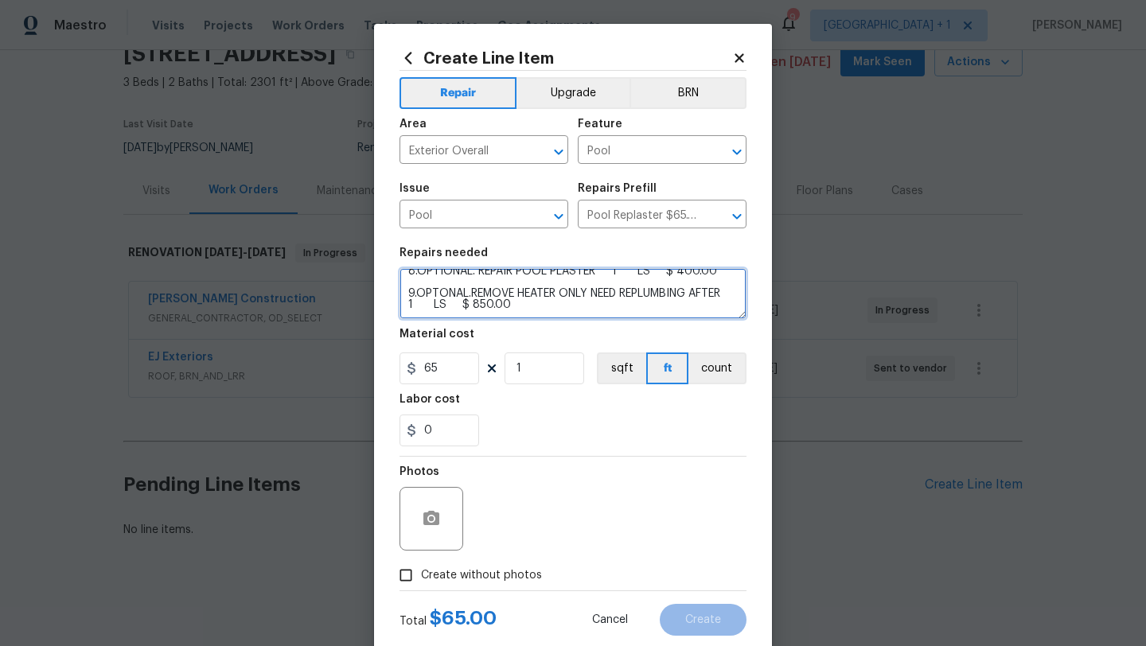
scroll to position [215, 0]
paste textarea "OPTIONAL. REPLACE POOL PUMP NEW 1 LS $ 2,500.00"
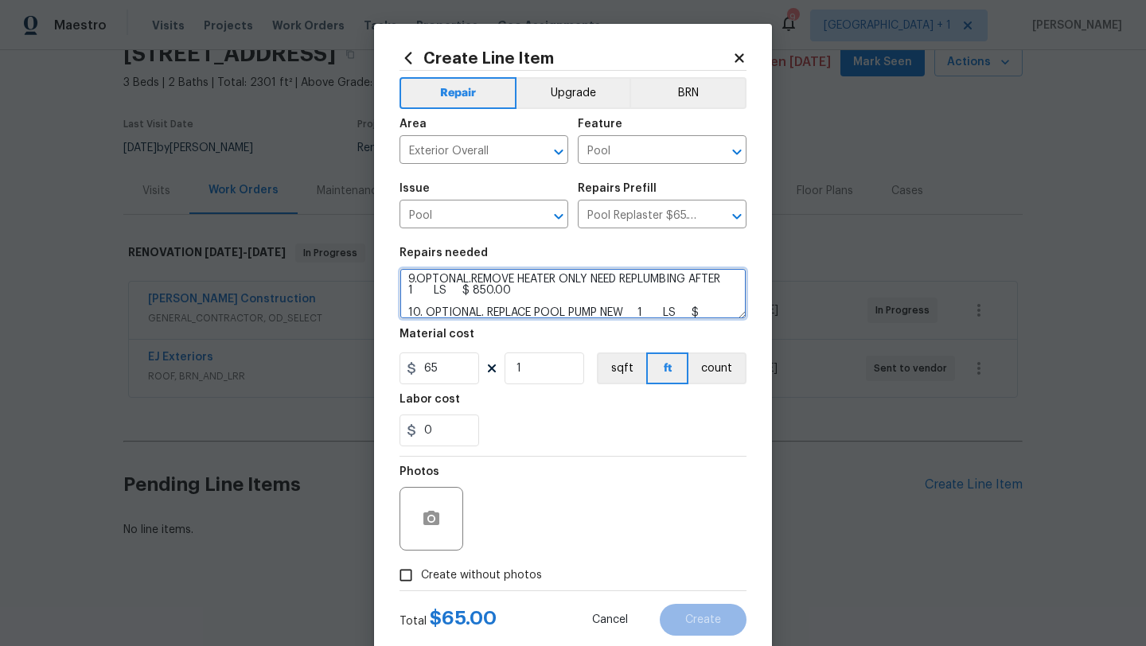
scroll to position [226, 0]
click at [419, 301] on textarea "1. DRAIN POOL 1 LS $ 175.00 2.NOTED.IF WE ARE NOT REPLACING THE PLASTER WE NEED…" at bounding box center [573, 293] width 347 height 51
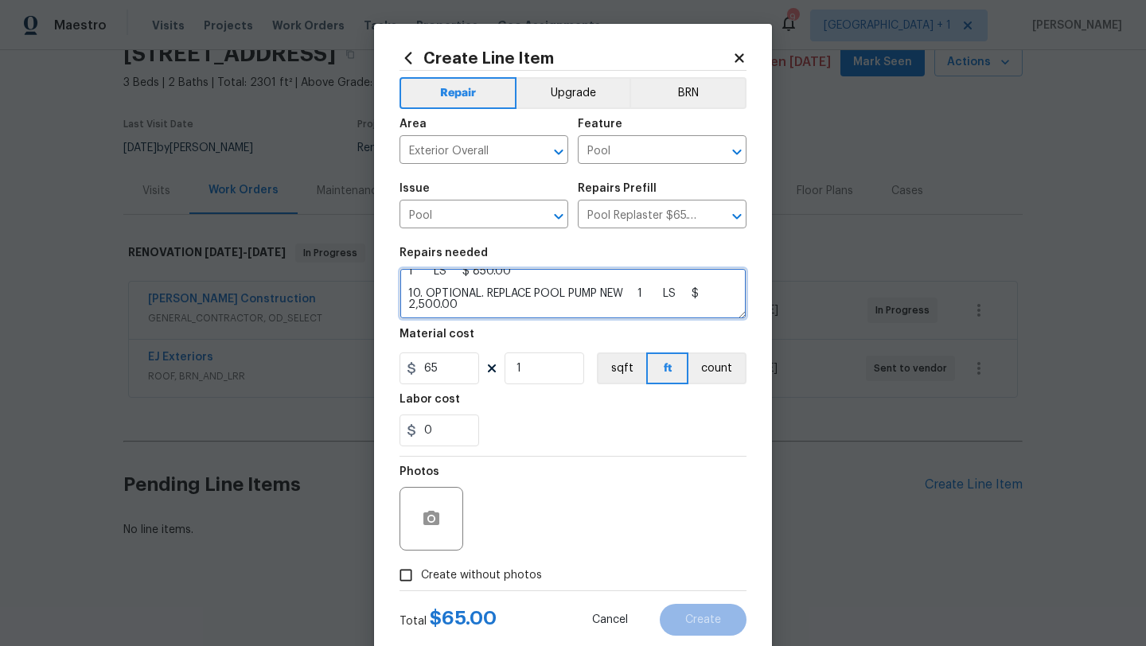
drag, startPoint x: 419, startPoint y: 301, endPoint x: 457, endPoint y: 318, distance: 41.0
click at [456, 318] on textarea "1. DRAIN POOL 1 LS $ 175.00 2.NOTED.IF WE ARE NOT REPLACING THE PLASTER WE NEED…" at bounding box center [573, 293] width 347 height 51
paste textarea "OPTIONAL. REPLACE USED POOL PUMP 1 LS $ 1,200.00"
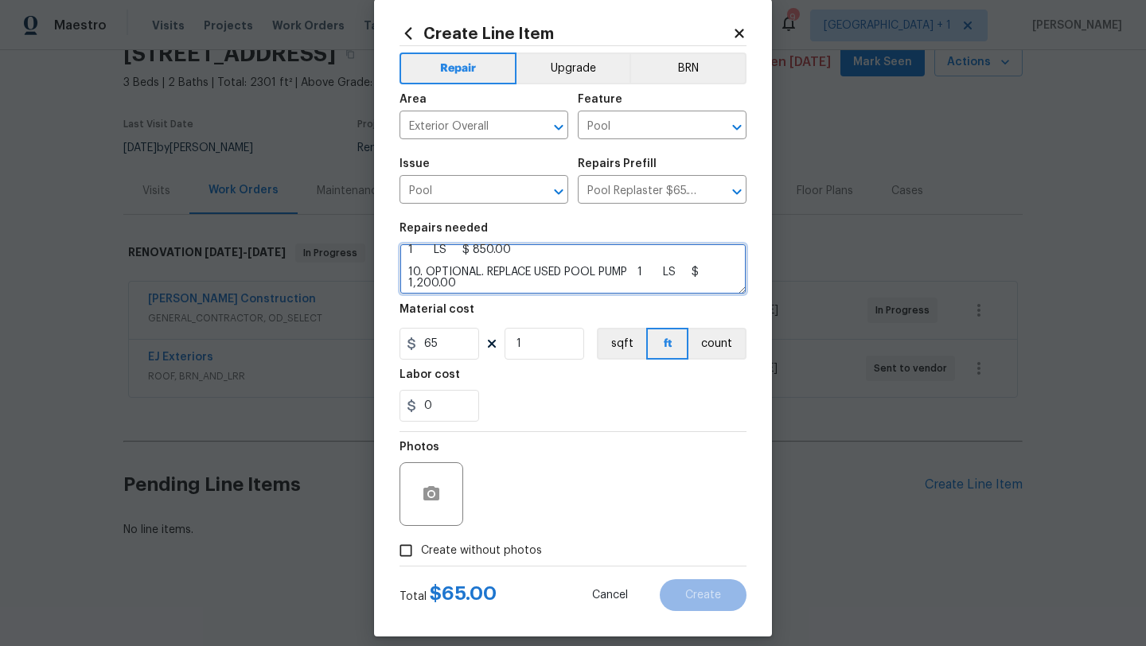
type textarea "1. DRAIN POOL 1 LS $ 175.00 2.NOTED.IF WE ARE NOT REPLACING THE PLASTER WE NEED…"
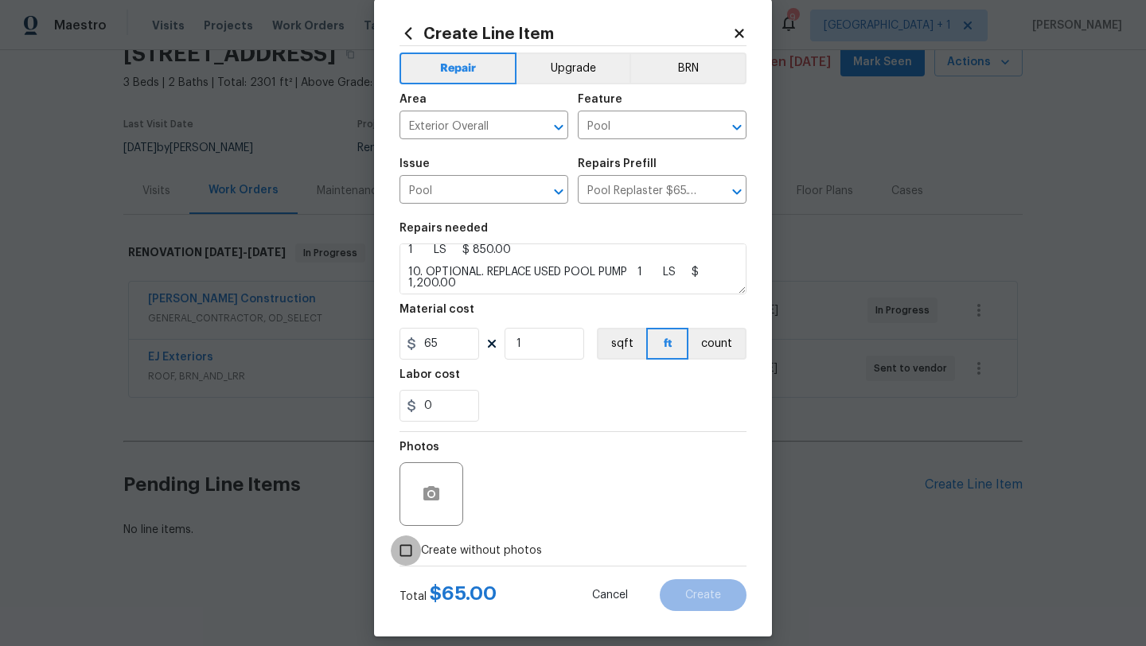
click at [396, 549] on input "Create without photos" at bounding box center [406, 551] width 30 height 30
checkbox input "true"
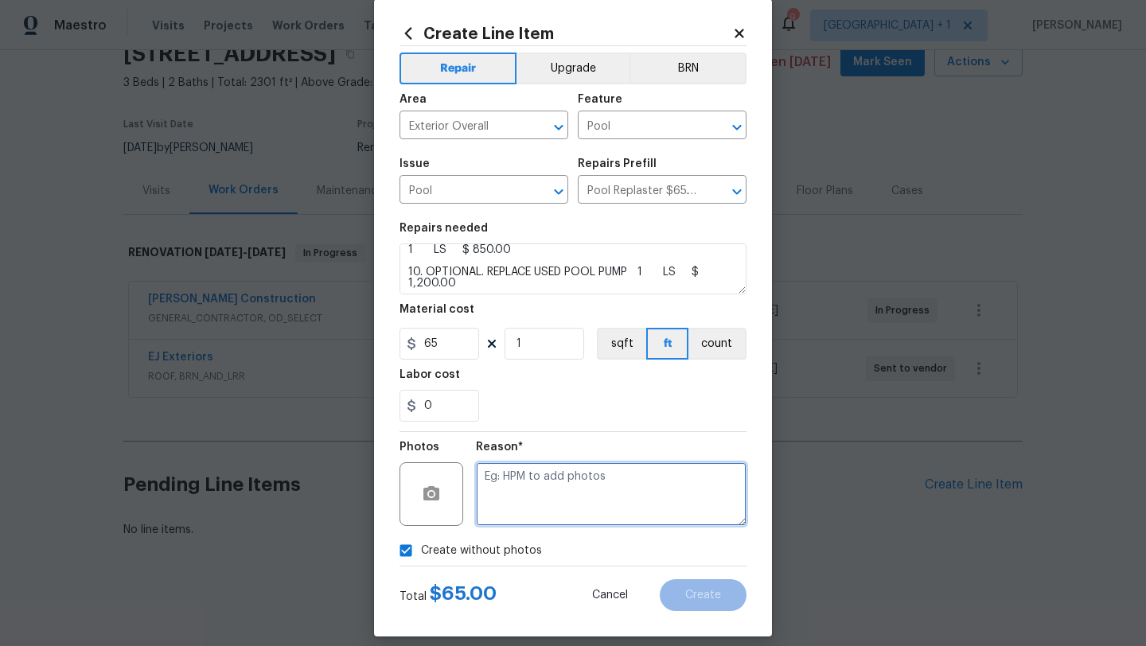
click at [530, 501] on textarea at bounding box center [611, 494] width 271 height 64
type textarea "NA"
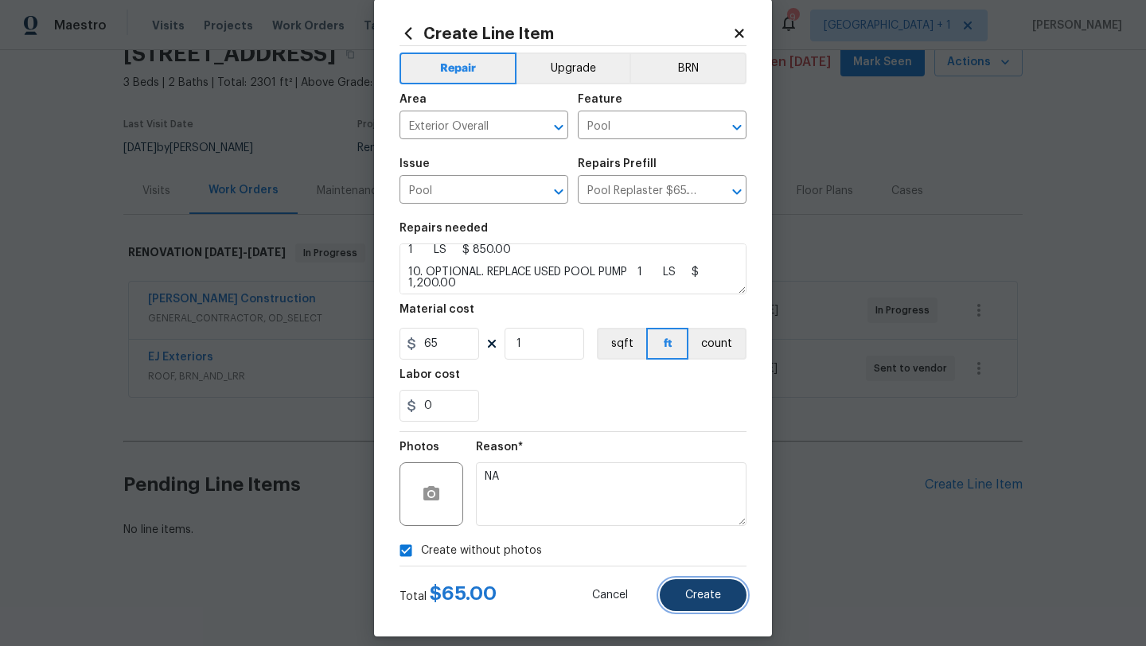
click at [701, 595] on span "Create" at bounding box center [703, 596] width 36 height 12
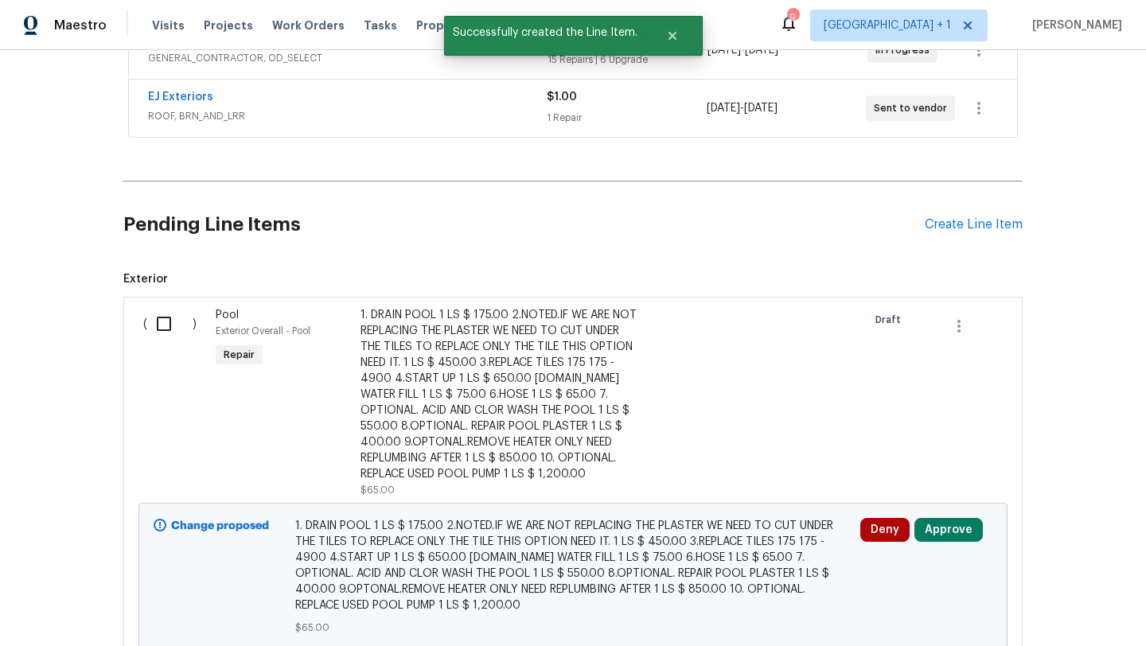
scroll to position [474, 0]
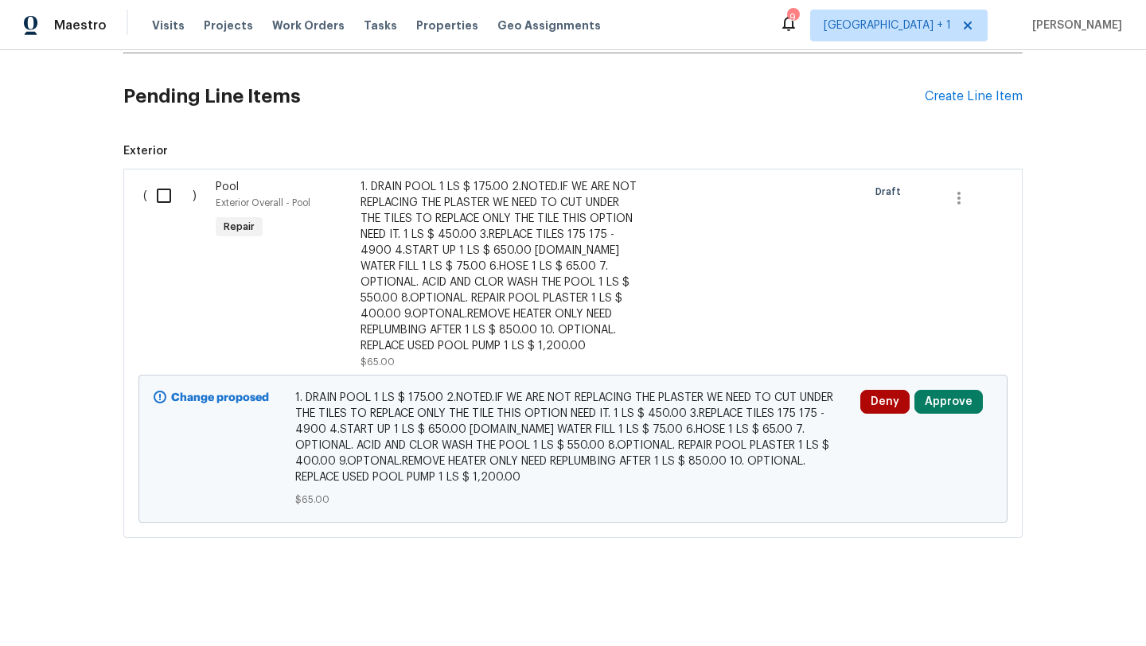
click at [441, 244] on div "1. DRAIN POOL 1 LS $ 175.00 2.NOTED.IF WE ARE NOT REPLACING THE PLASTER WE NEED…" at bounding box center [501, 266] width 280 height 175
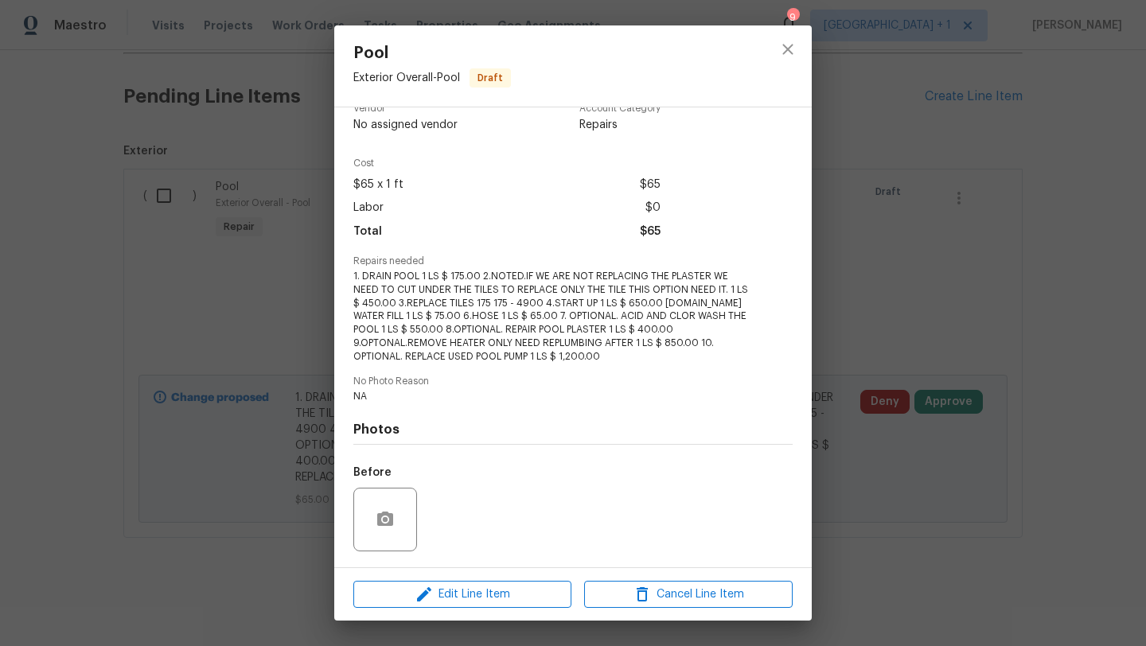
scroll to position [127, 0]
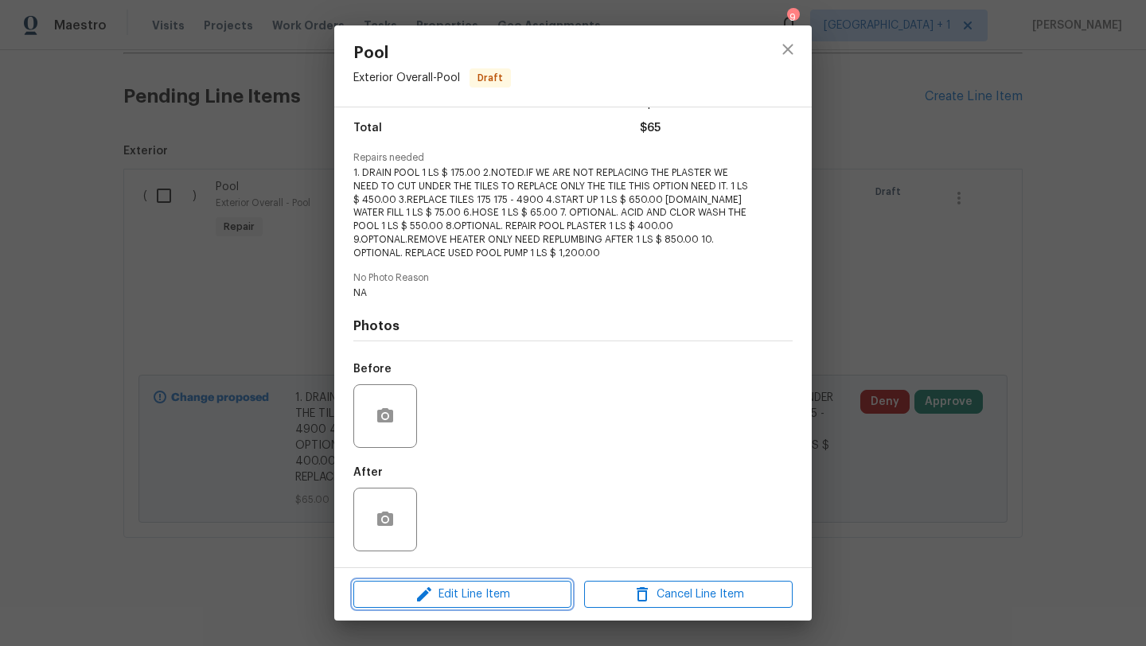
click at [476, 594] on span "Edit Line Item" at bounding box center [462, 595] width 209 height 20
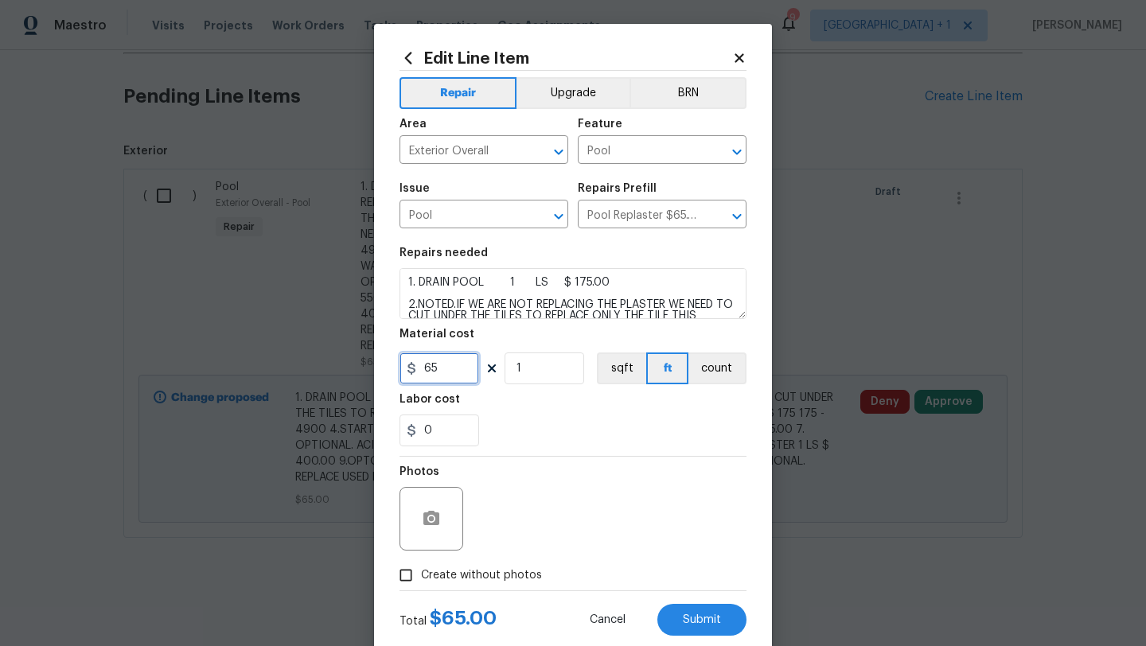
drag, startPoint x: 444, startPoint y: 370, endPoint x: 417, endPoint y: 369, distance: 27.1
click at [419, 370] on input "65" at bounding box center [440, 369] width 80 height 32
type input "9315"
click at [527, 430] on div "0" at bounding box center [573, 431] width 347 height 32
click at [398, 580] on input "Create without photos" at bounding box center [406, 575] width 30 height 30
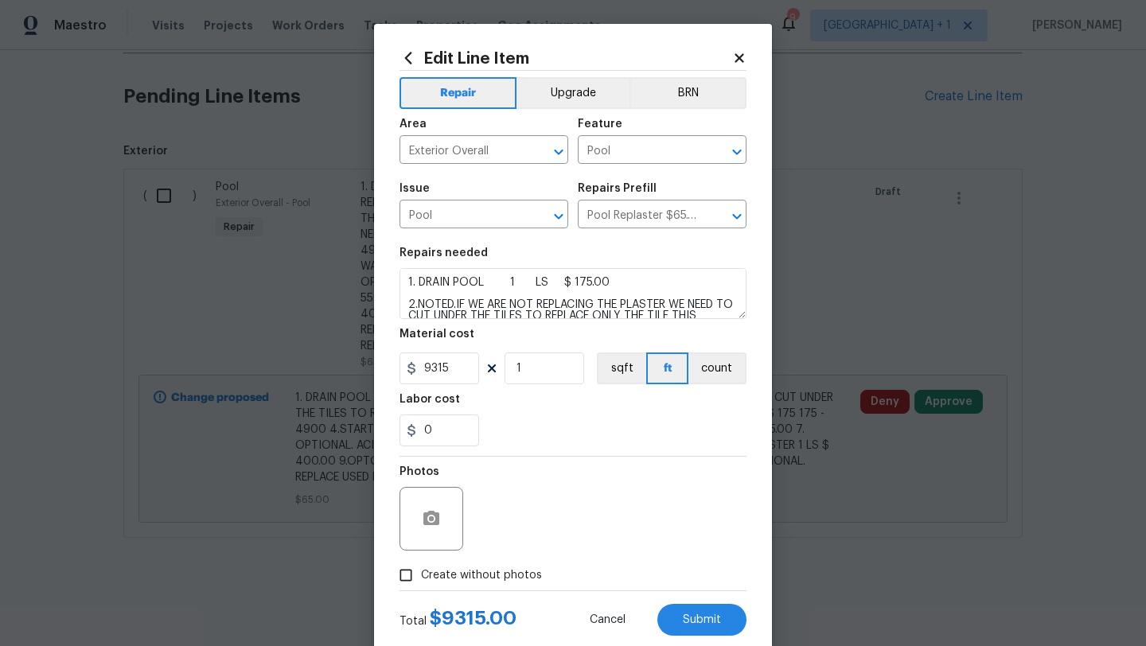
checkbox input "true"
click at [724, 610] on button "Submit" at bounding box center [701, 620] width 89 height 32
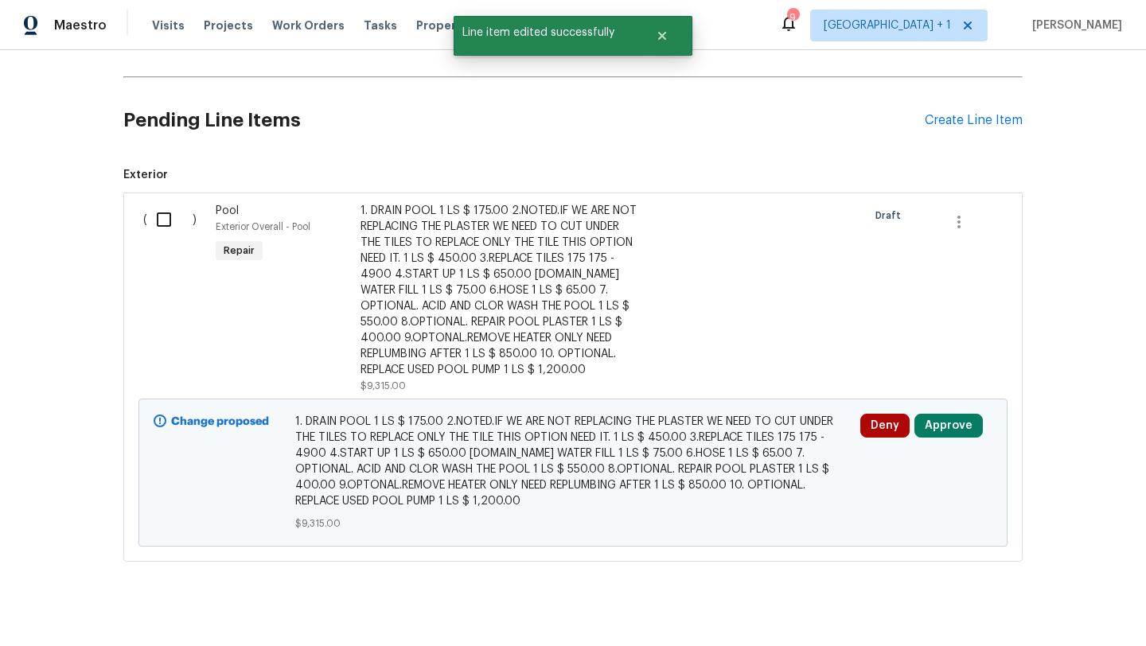
scroll to position [349, 0]
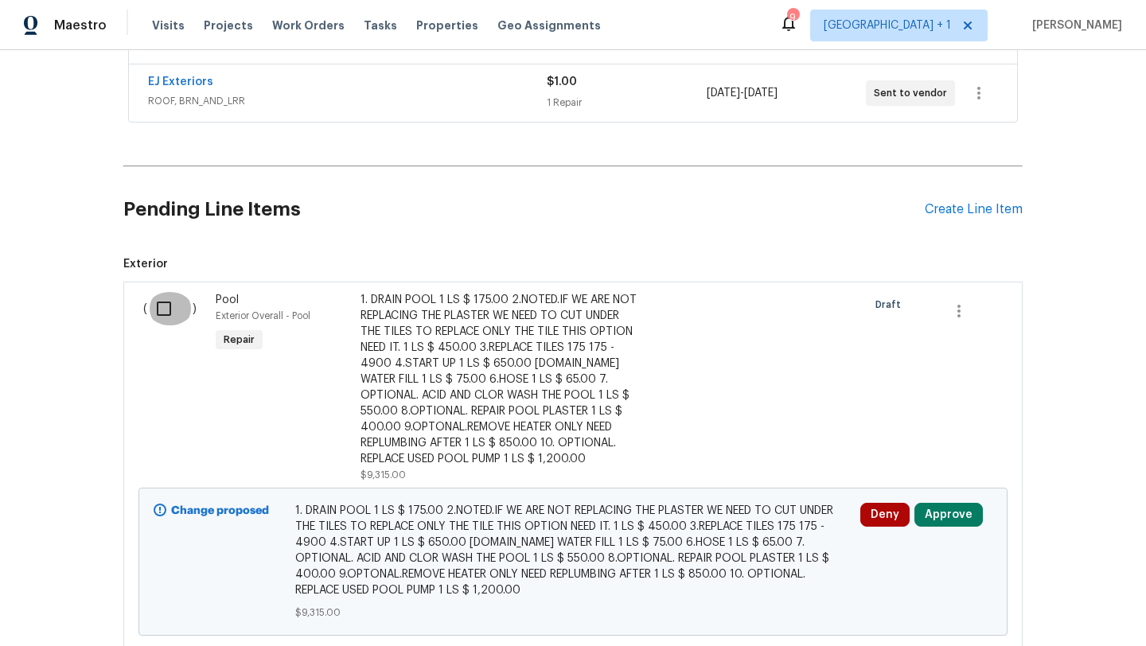
click at [157, 307] on input "checkbox" at bounding box center [169, 308] width 45 height 33
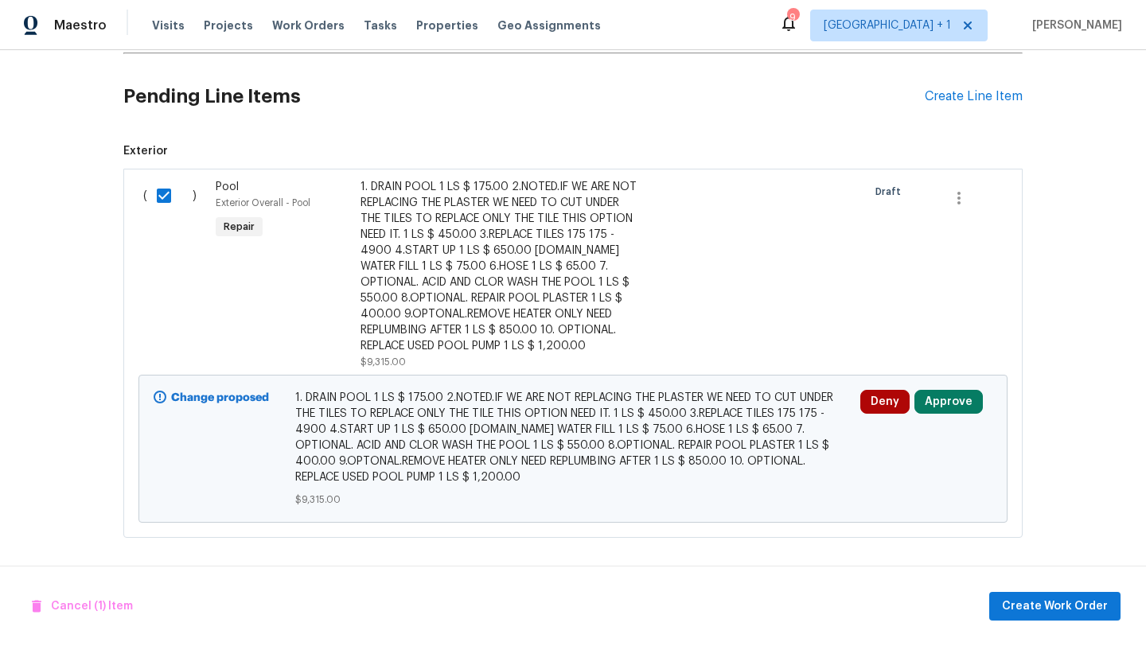
scroll to position [474, 0]
click at [927, 392] on button "Approve" at bounding box center [949, 402] width 68 height 24
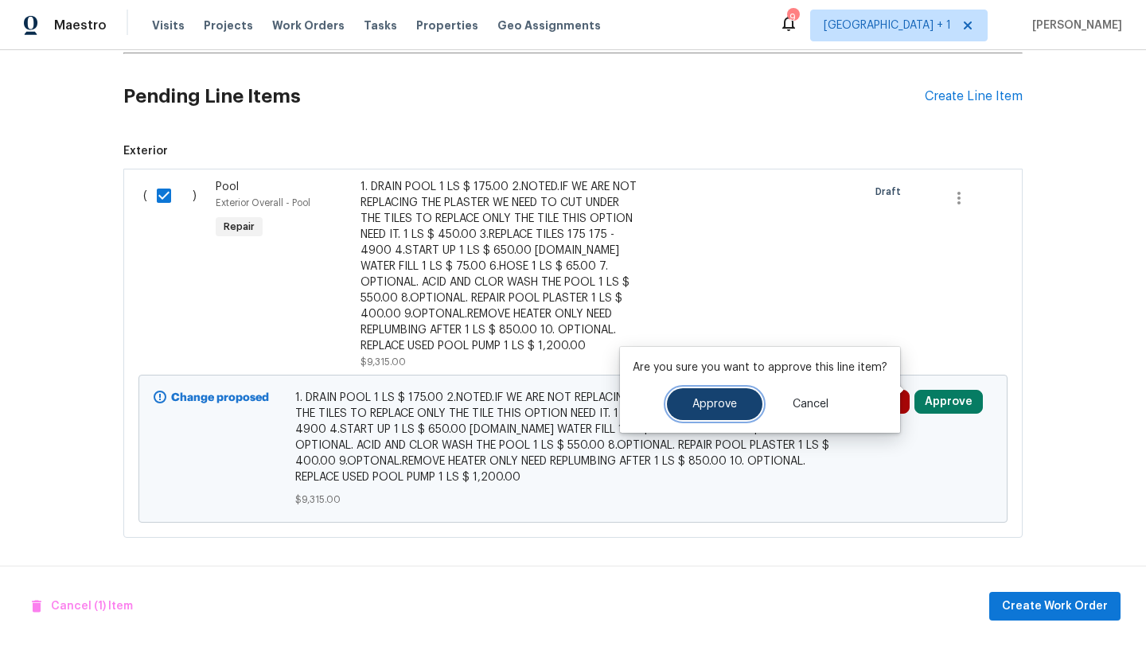
click at [730, 407] on span "Approve" at bounding box center [714, 405] width 45 height 12
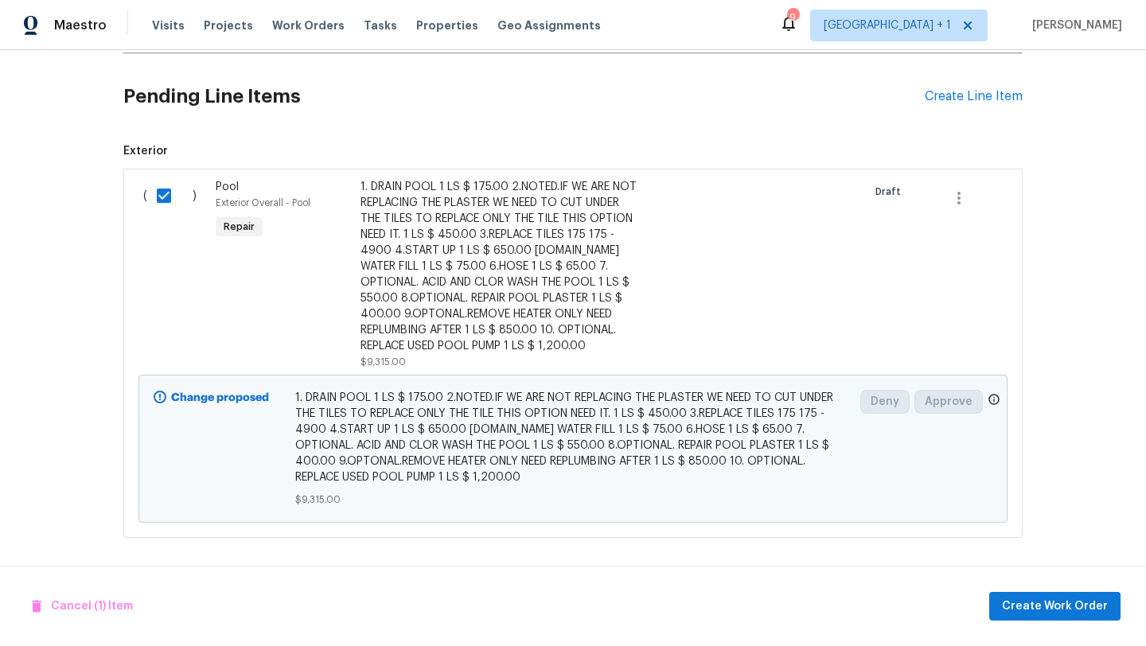
checkbox input "false"
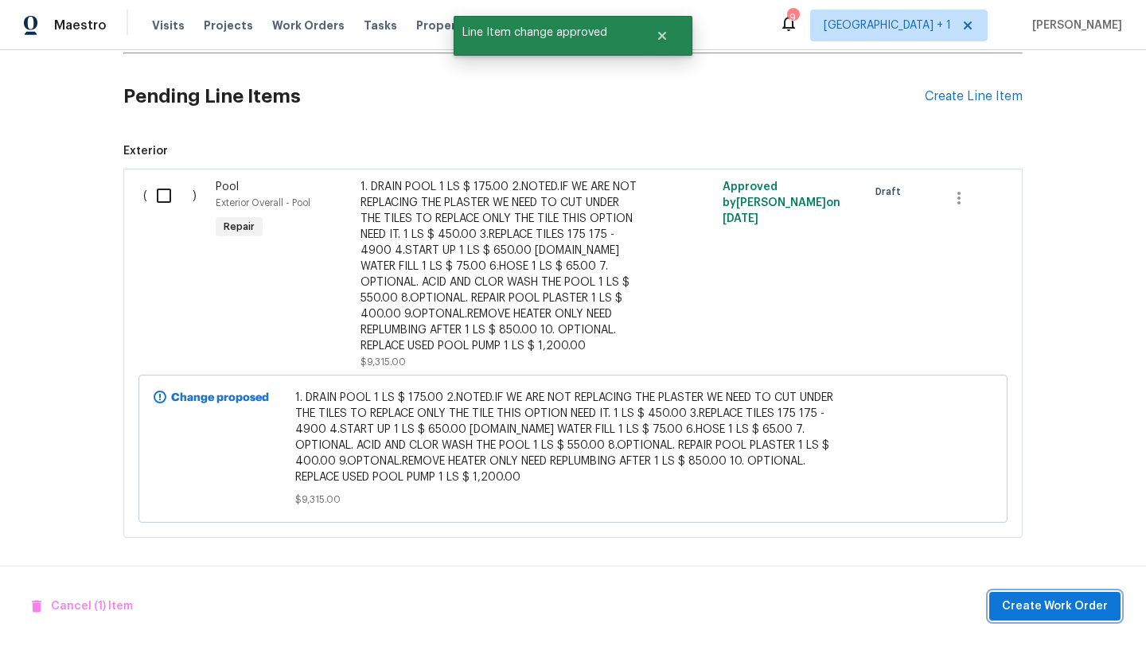
click at [1041, 605] on span "Create Work Order" at bounding box center [1055, 607] width 106 height 20
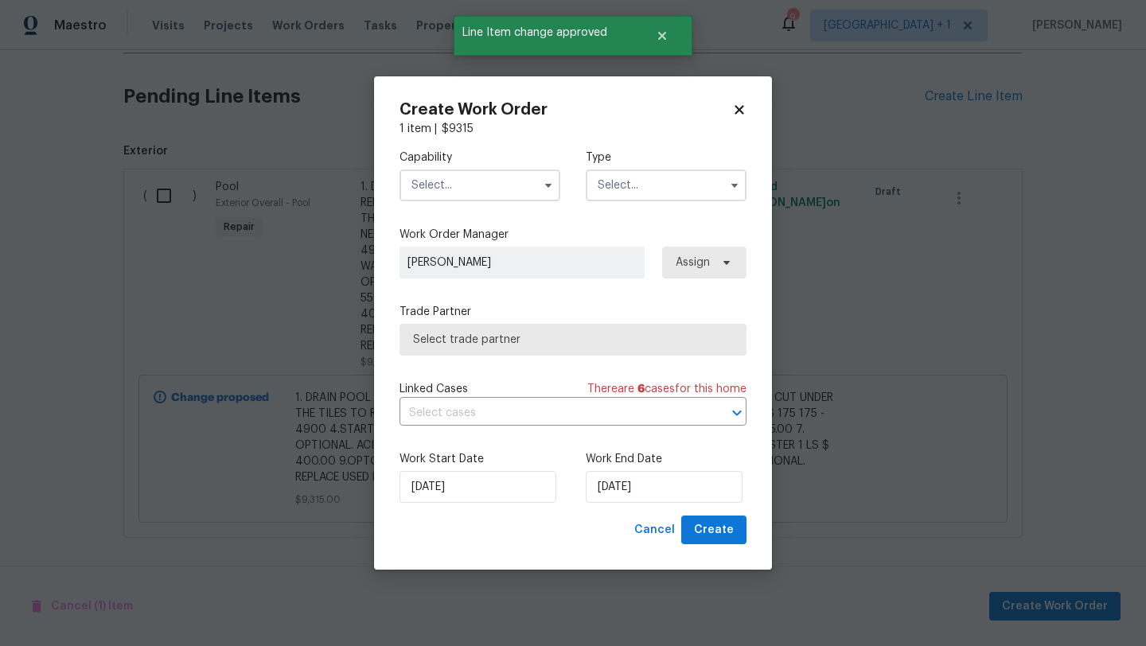
click at [473, 189] on input "text" at bounding box center [480, 186] width 161 height 32
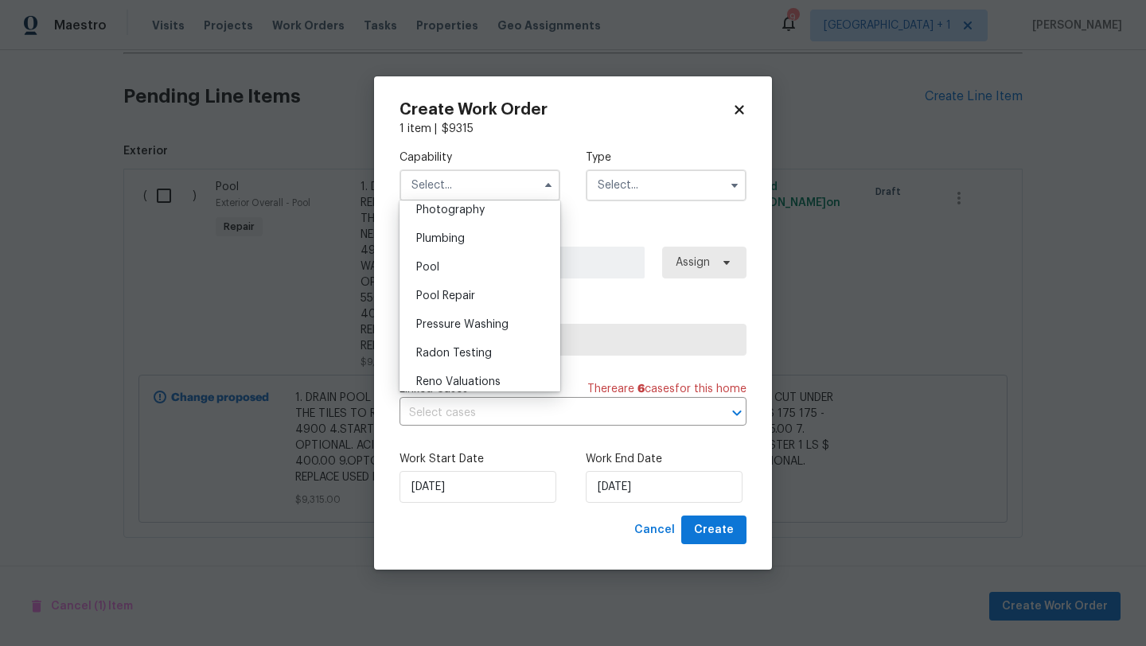
scroll to position [1406, 0]
click at [451, 279] on div "Pool" at bounding box center [480, 264] width 153 height 29
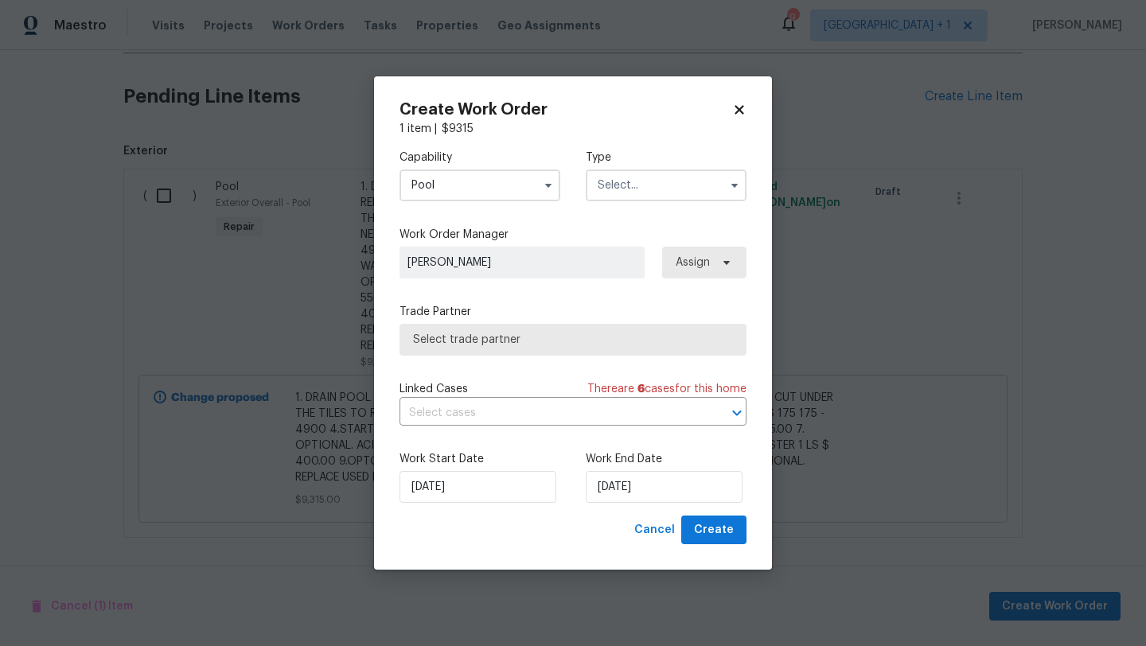
click at [510, 338] on span "Select trade partner" at bounding box center [573, 340] width 320 height 16
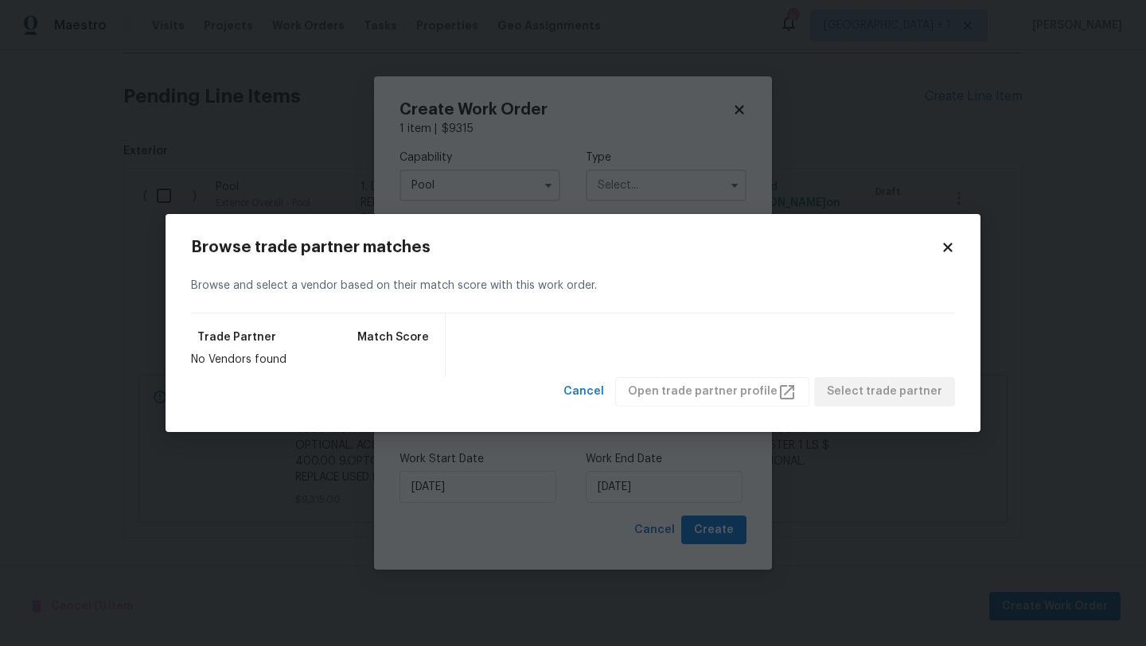
click at [952, 249] on icon at bounding box center [948, 247] width 14 height 14
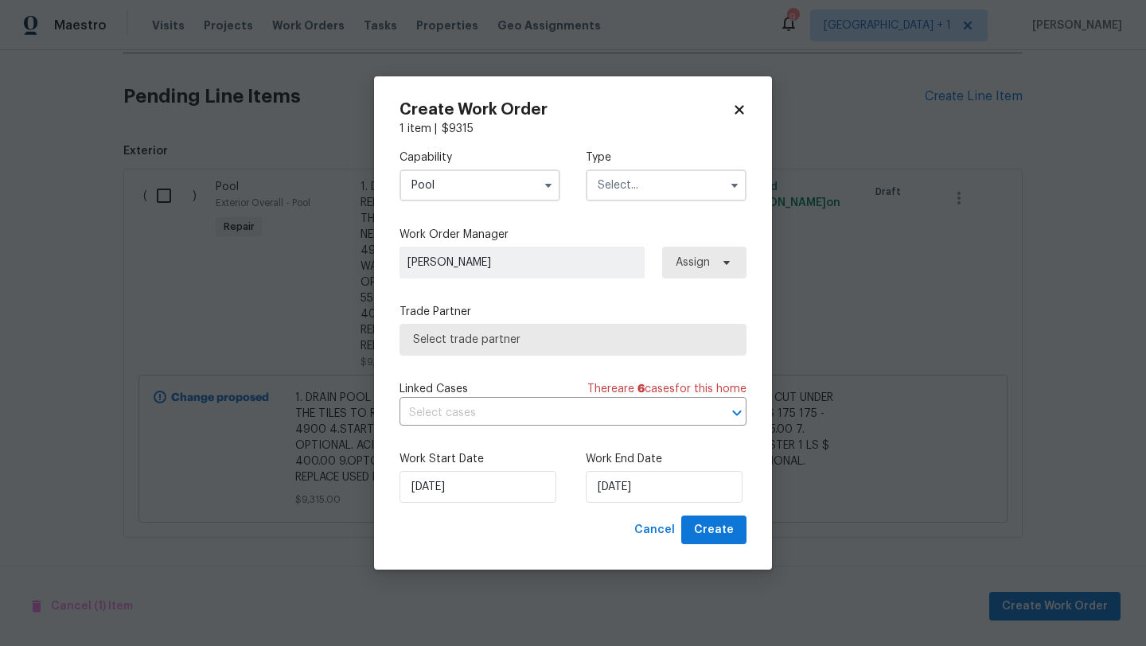
click at [466, 193] on input "Pool" at bounding box center [480, 186] width 161 height 32
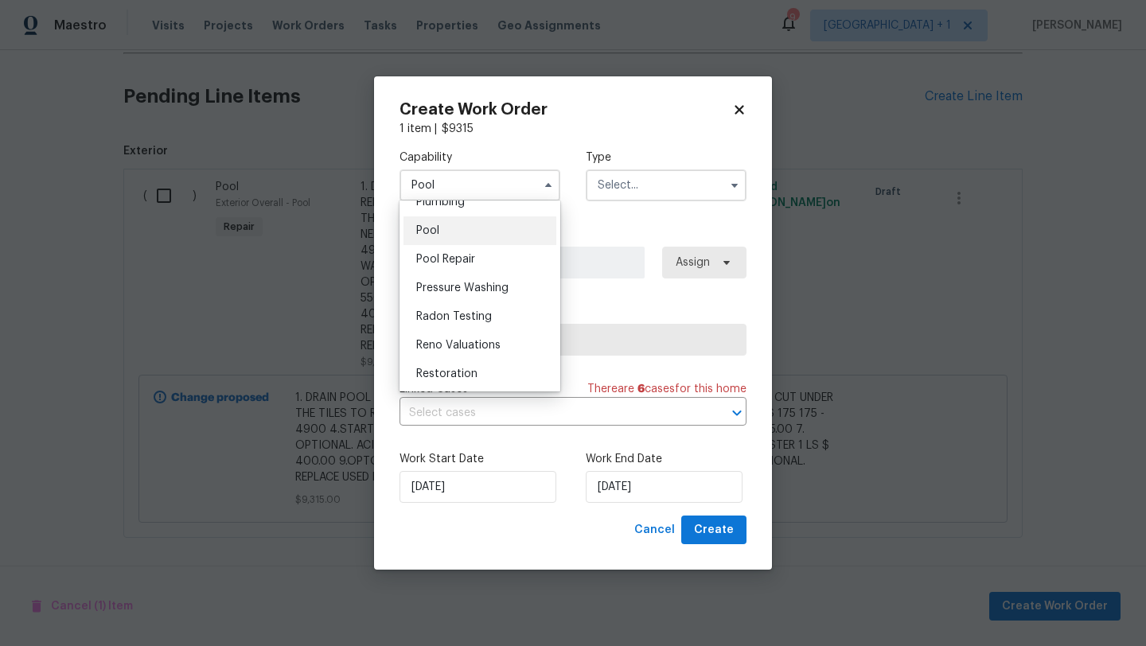
scroll to position [1435, 0]
click at [461, 270] on span "Pool Repair" at bounding box center [445, 264] width 59 height 11
type input "Pool Repair"
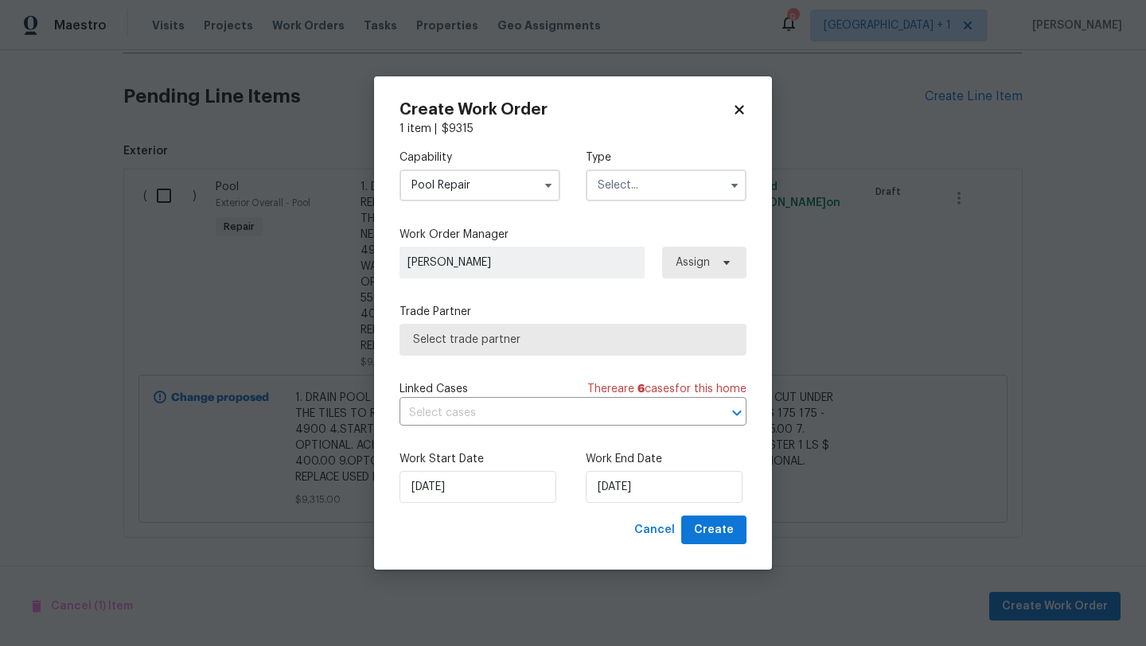
click at [518, 329] on span "Select trade partner" at bounding box center [573, 340] width 347 height 32
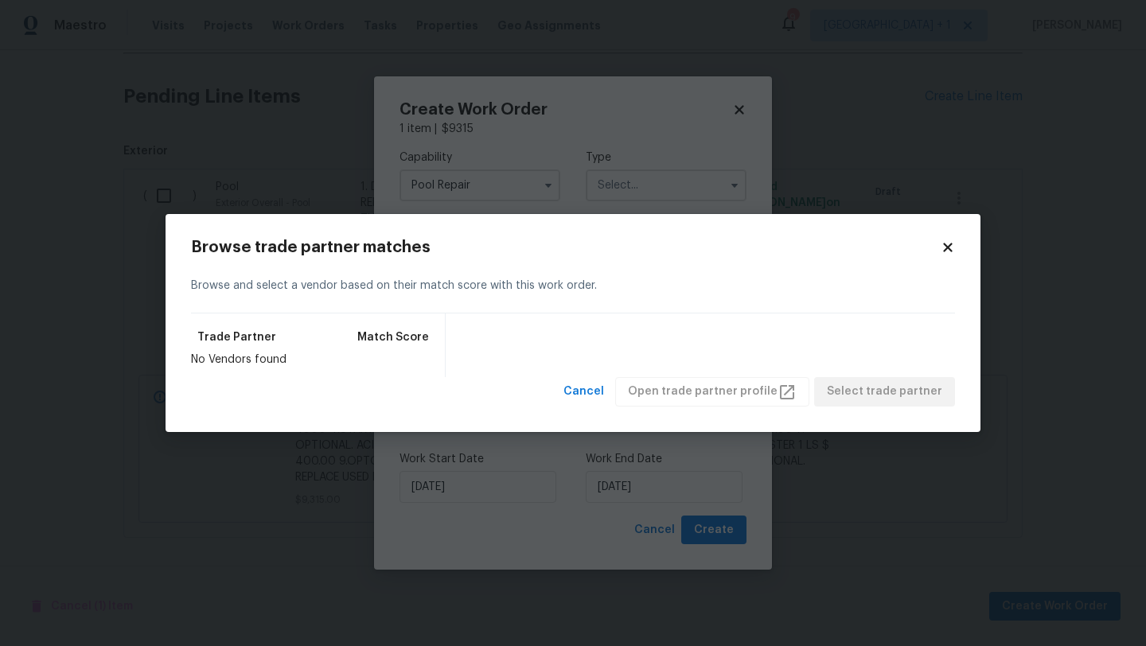
click at [923, 240] on h2 "Browse trade partner matches" at bounding box center [566, 248] width 750 height 16
click at [958, 238] on div "Browse trade partner matches Browse and select a vendor based on their match sc…" at bounding box center [573, 323] width 815 height 218
click at [946, 248] on icon at bounding box center [947, 248] width 9 height 9
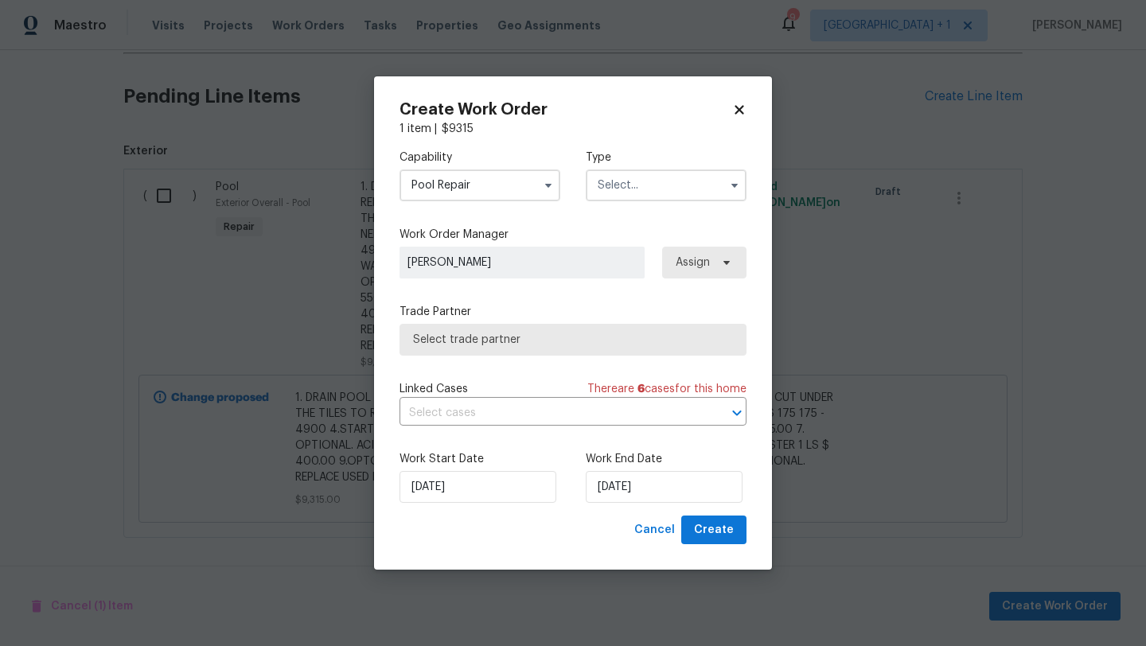
click at [666, 183] on input "text" at bounding box center [666, 186] width 161 height 32
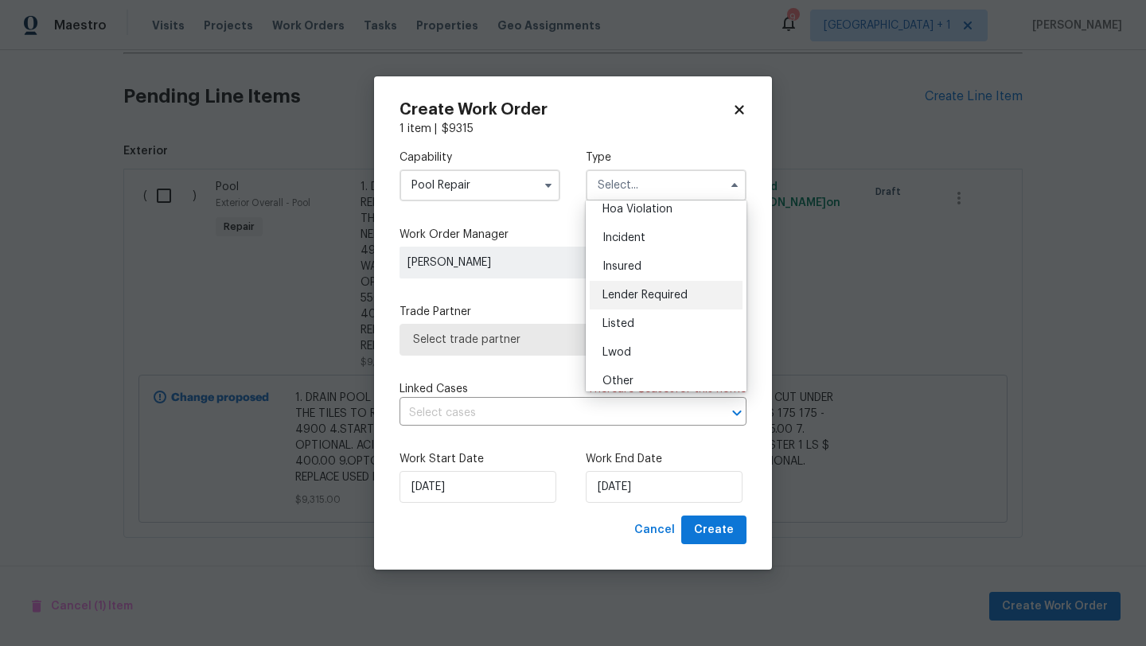
scroll to position [120, 0]
click at [635, 364] on div "Renovation" at bounding box center [666, 356] width 153 height 29
type input "Renovation"
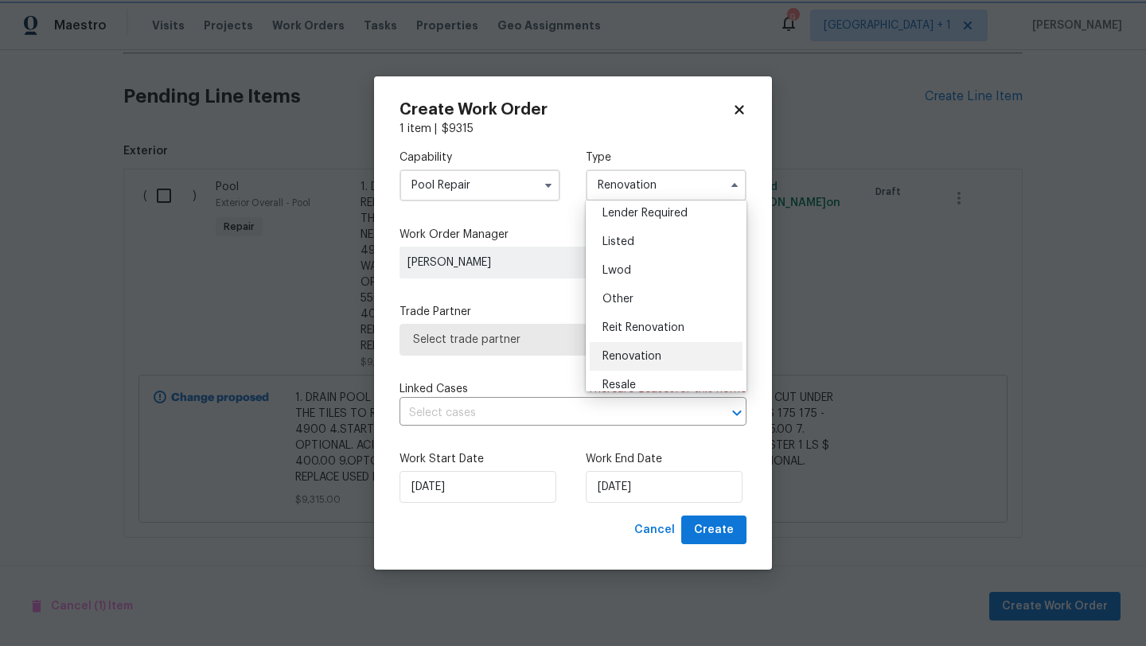
scroll to position [0, 0]
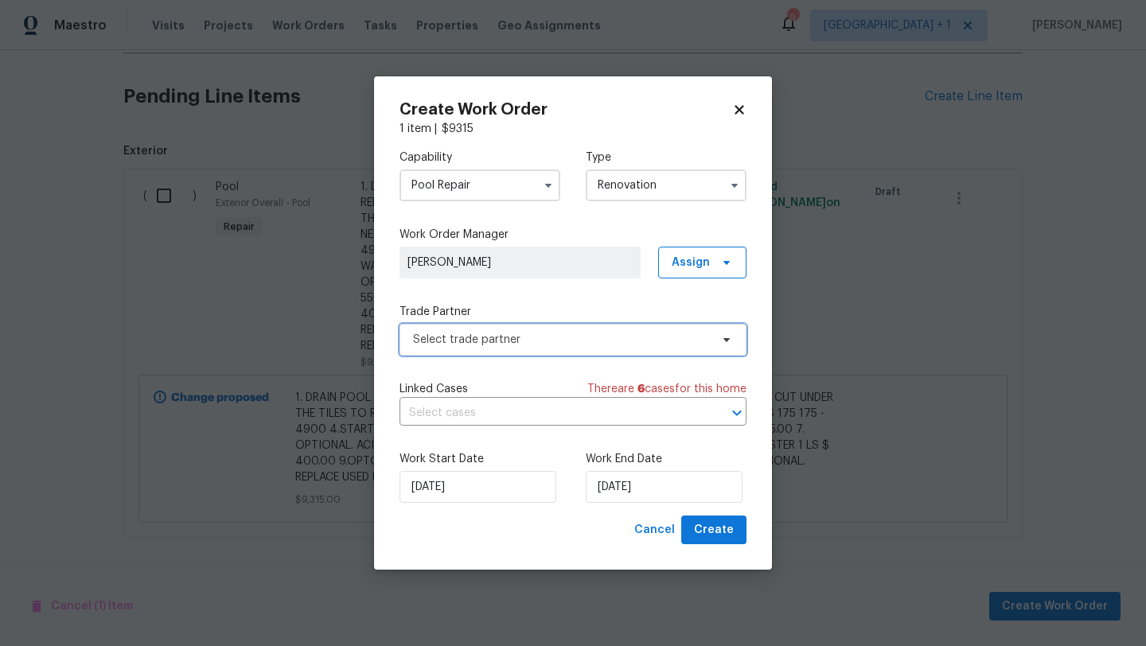
click at [539, 337] on span "Select trade partner" at bounding box center [561, 340] width 297 height 16
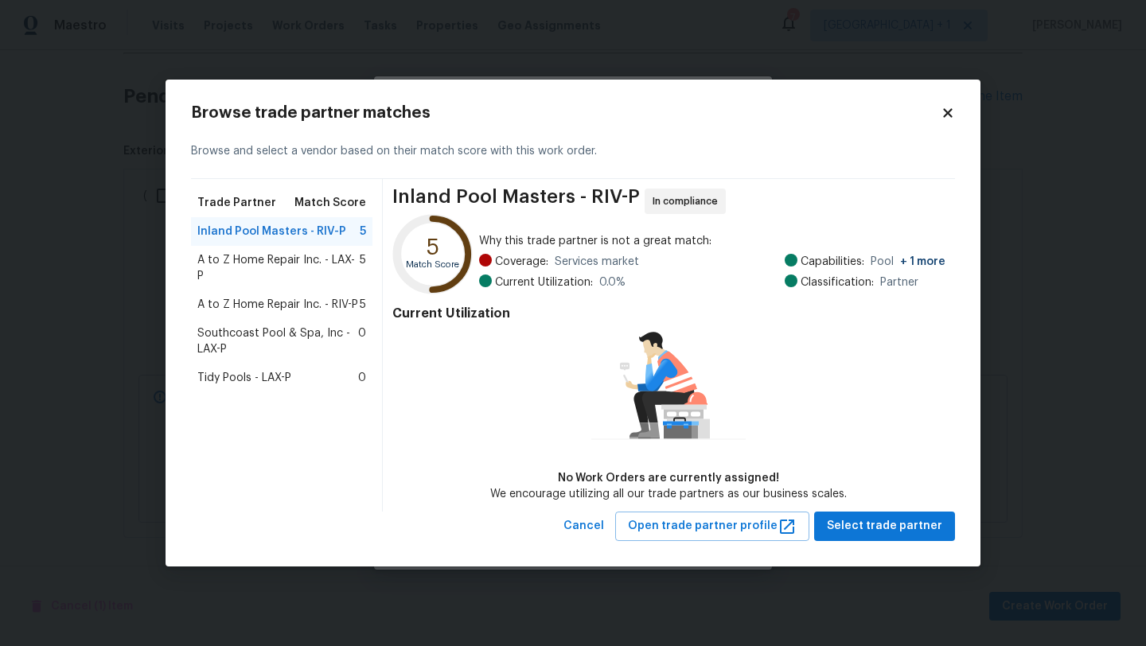
click at [240, 274] on span "A to Z Home Repair Inc. - LAX-P" at bounding box center [278, 268] width 162 height 32
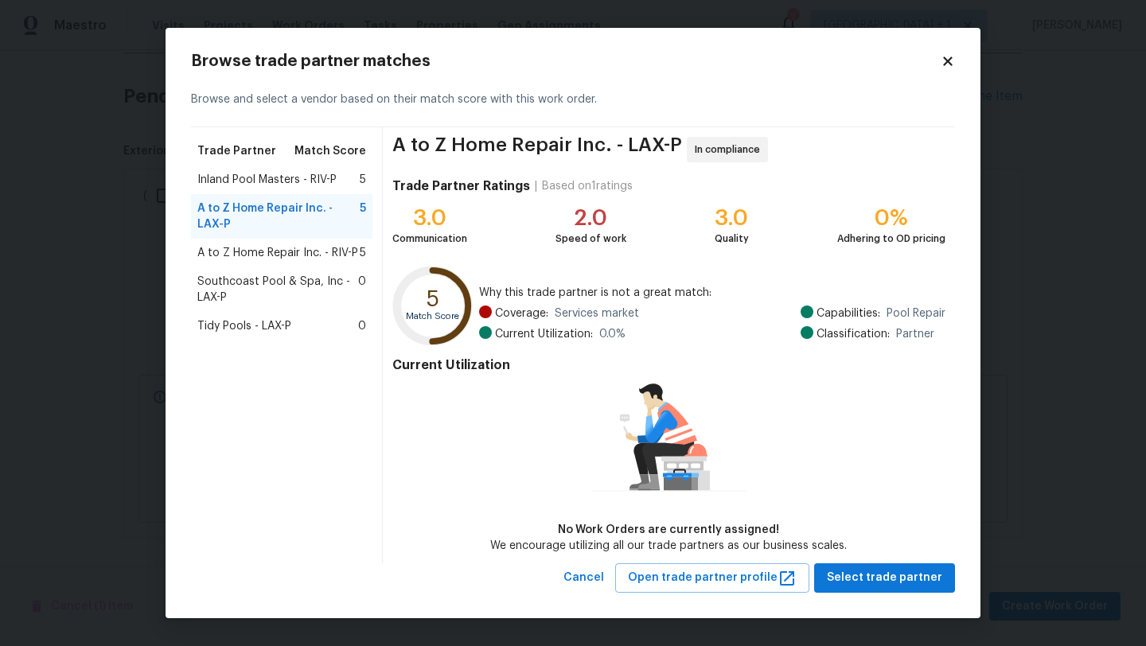
click at [293, 292] on span "Southcoast Pool & Spa, Inc - LAX-P" at bounding box center [277, 290] width 161 height 32
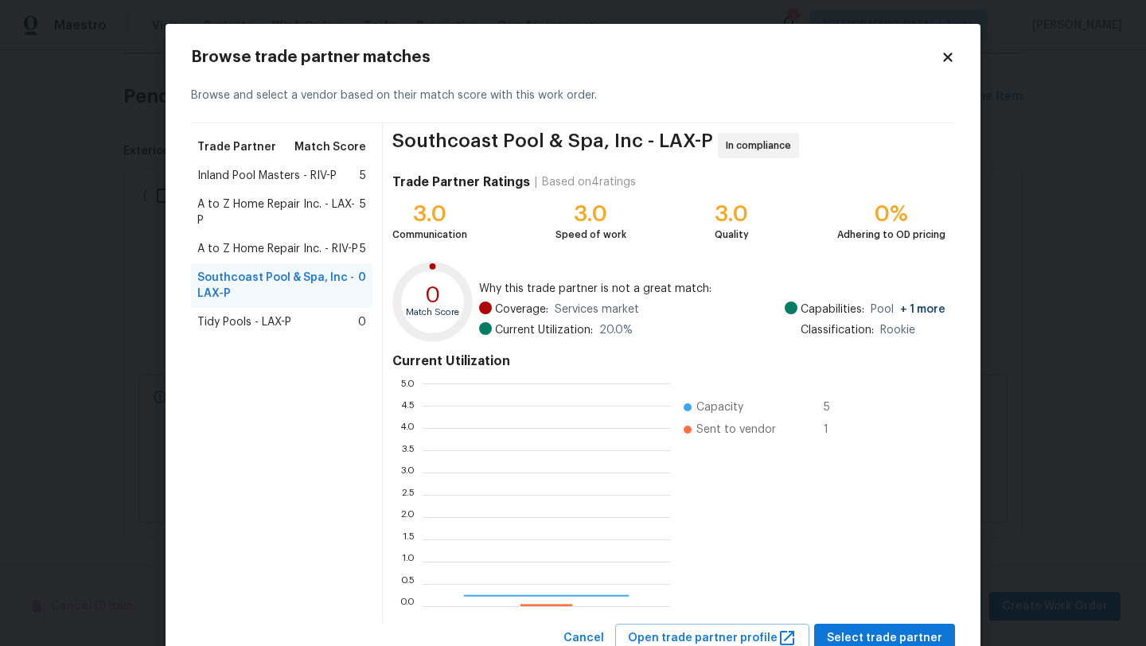
scroll to position [211, 236]
click at [229, 319] on span "Tidy Pools - LAX-P" at bounding box center [244, 322] width 94 height 16
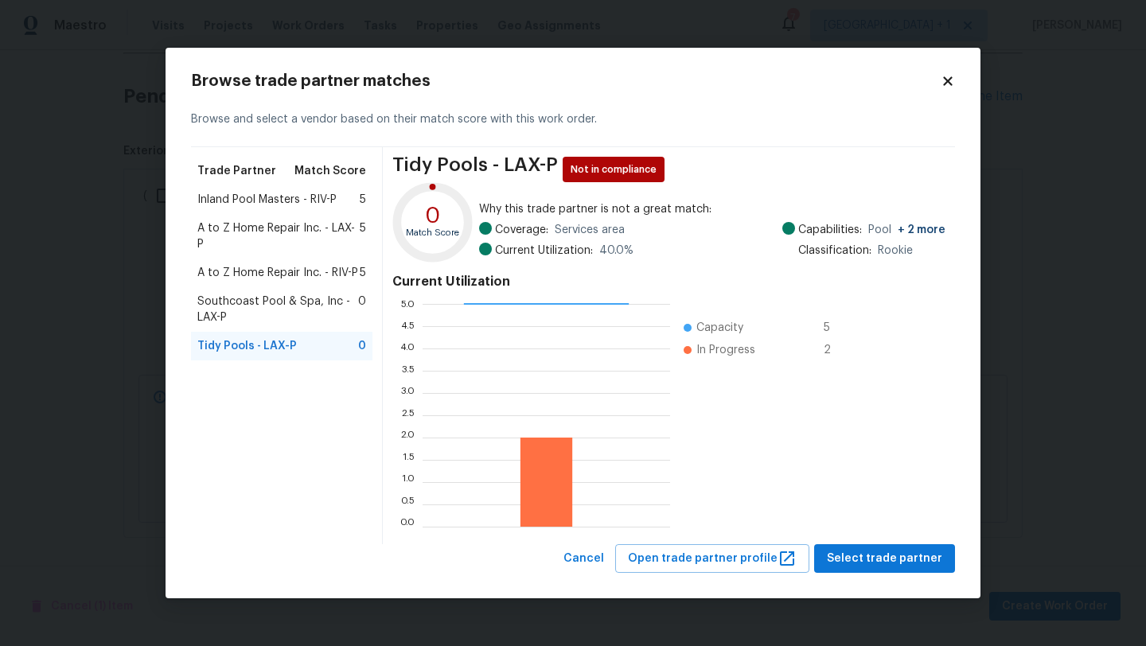
click at [264, 223] on span "A to Z Home Repair Inc. - LAX-P" at bounding box center [278, 236] width 162 height 32
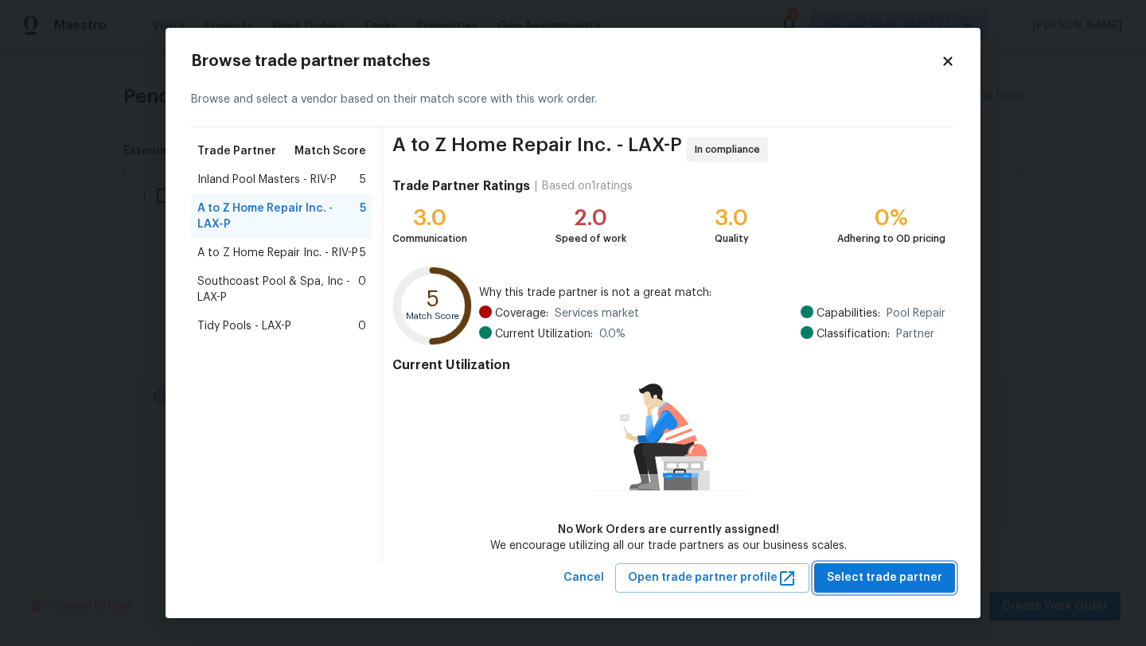
click at [886, 581] on span "Select trade partner" at bounding box center [884, 578] width 115 height 20
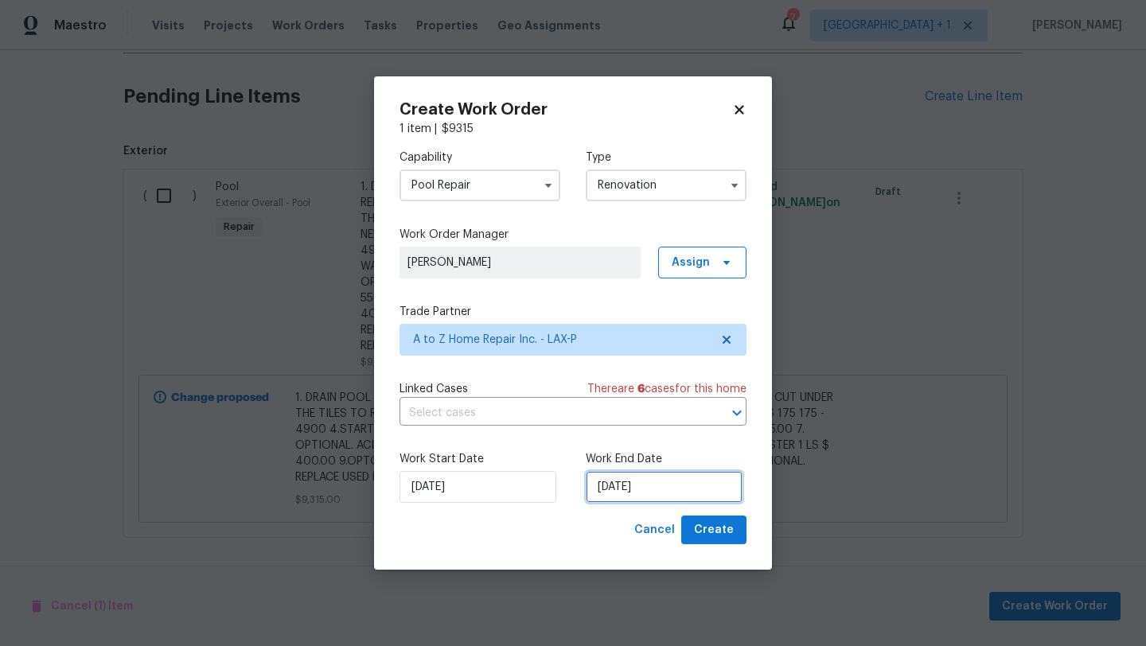
click at [698, 484] on input "[DATE]" at bounding box center [664, 487] width 157 height 32
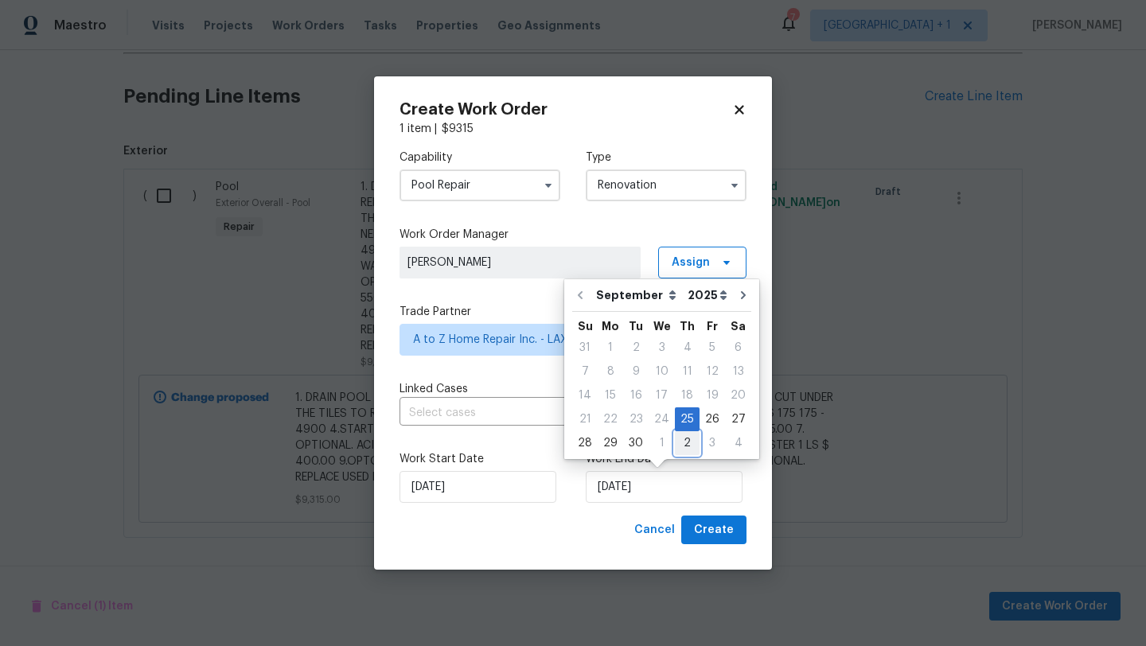
click at [680, 442] on div "2" at bounding box center [687, 443] width 25 height 22
type input "10/2/2025"
select select "9"
click at [723, 522] on span "Create" at bounding box center [714, 531] width 40 height 20
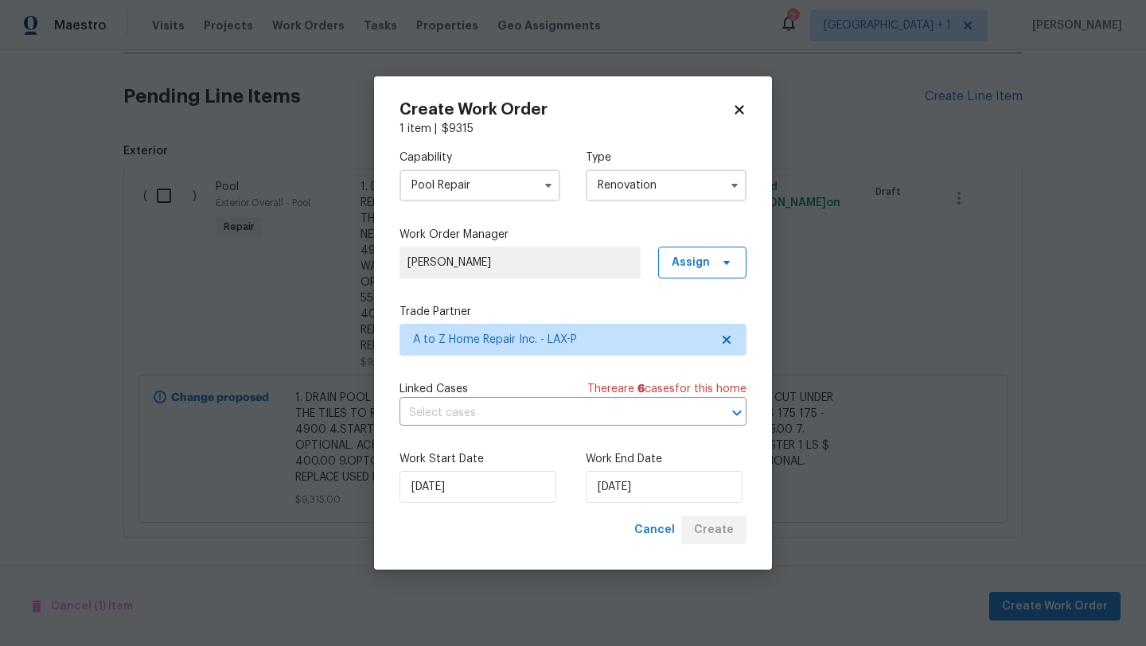
scroll to position [144, 0]
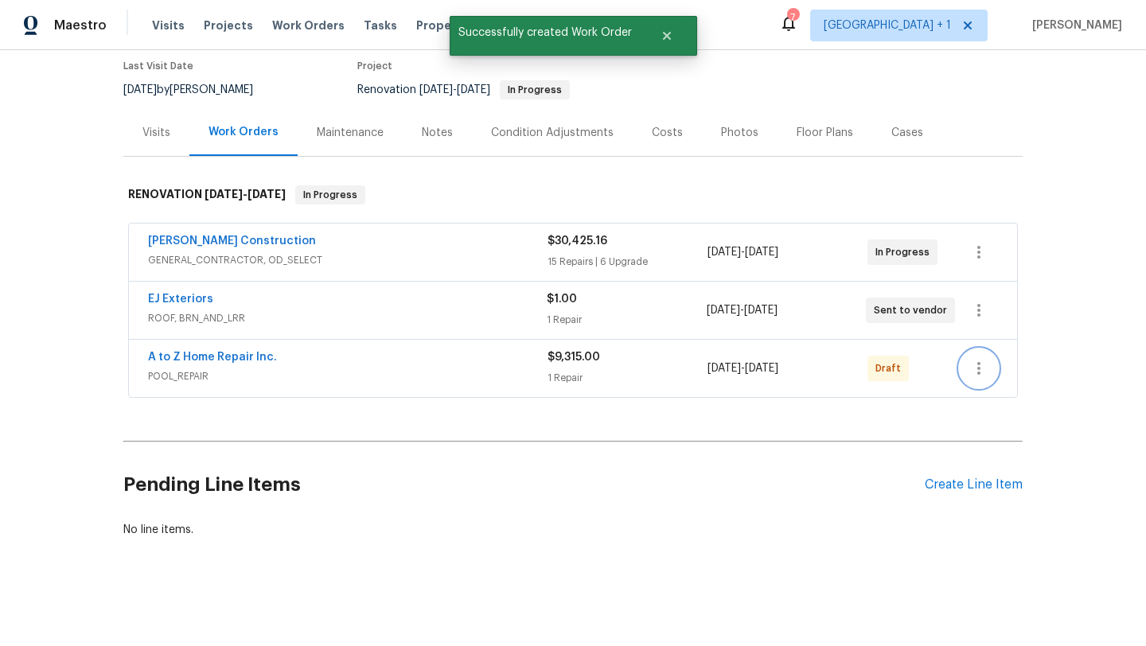
click at [962, 361] on button "button" at bounding box center [979, 368] width 38 height 38
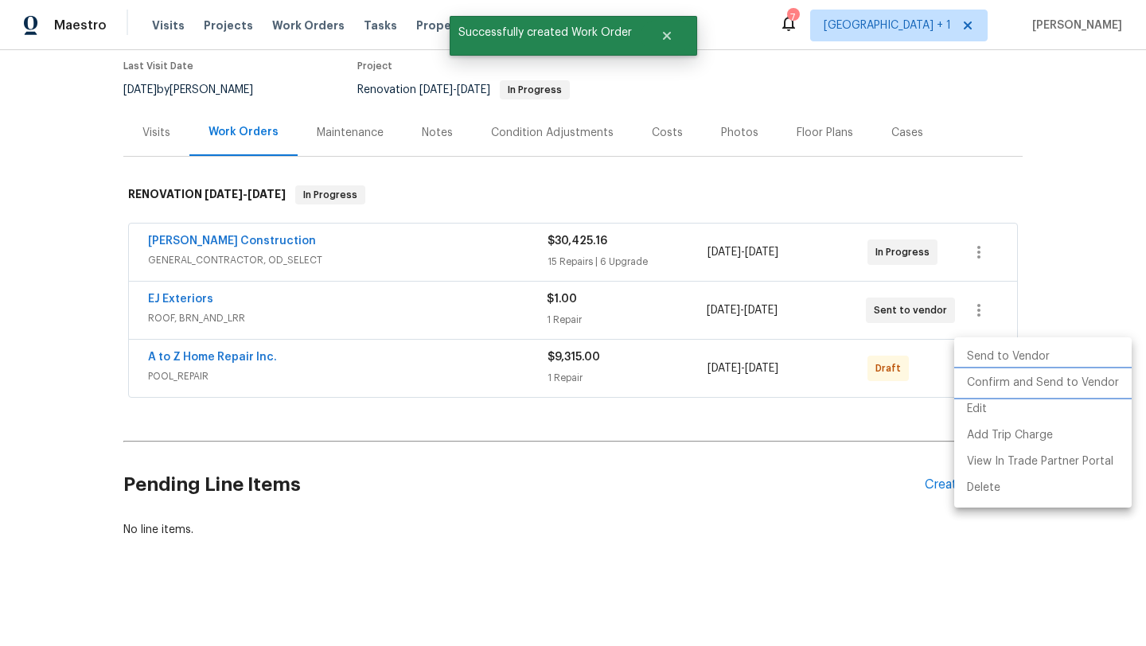
click at [1006, 384] on li "Confirm and Send to Vendor" at bounding box center [1042, 383] width 177 height 26
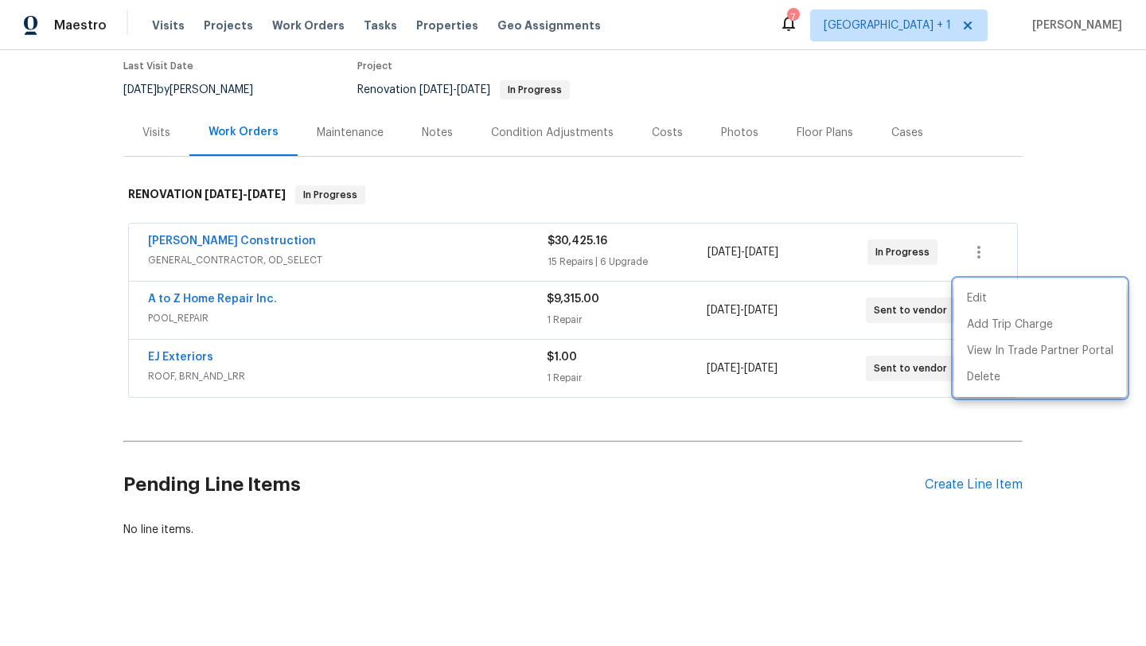
click at [637, 450] on div at bounding box center [573, 323] width 1146 height 646
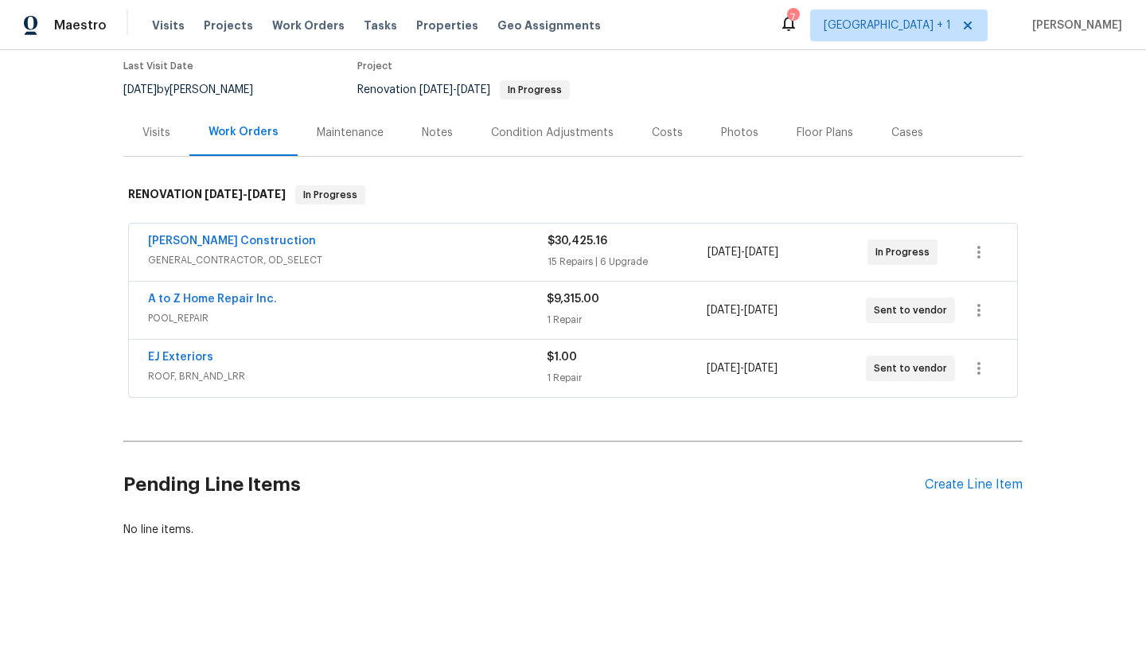
click at [411, 291] on div "A to Z Home Repair Inc." at bounding box center [347, 300] width 399 height 19
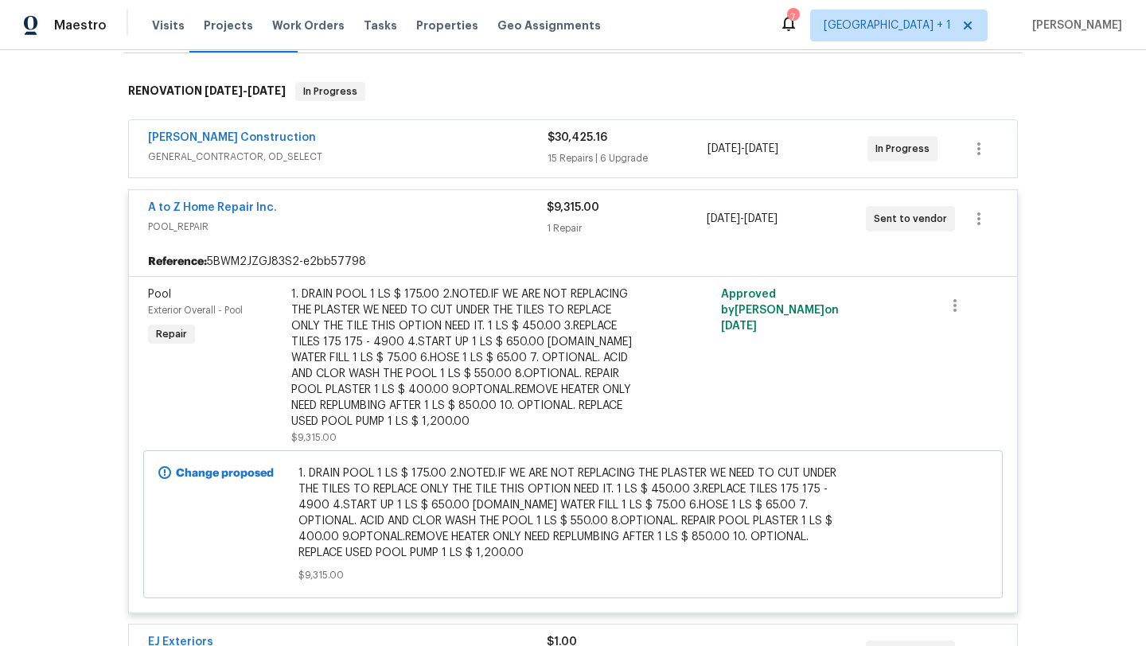
click at [470, 214] on div "A to Z Home Repair Inc." at bounding box center [347, 209] width 399 height 19
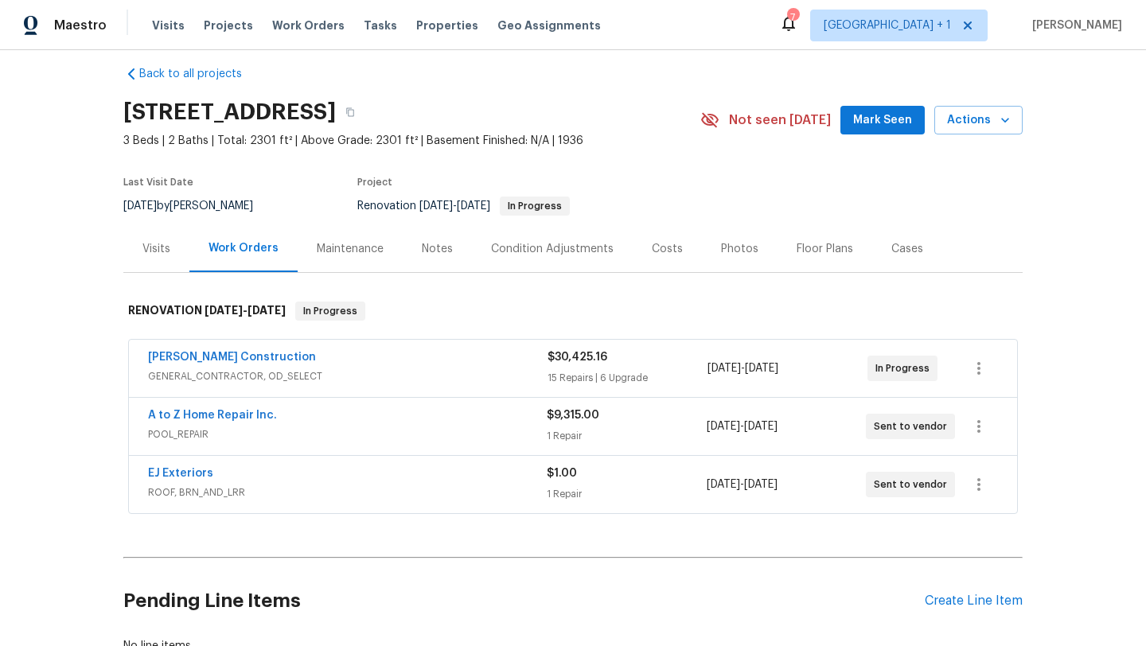
scroll to position [0, 0]
